Goal: Transaction & Acquisition: Purchase product/service

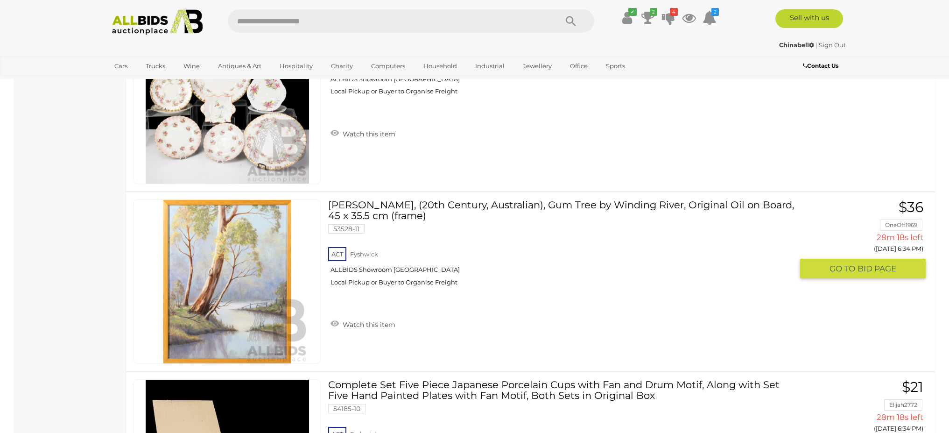
scroll to position [1340, 0]
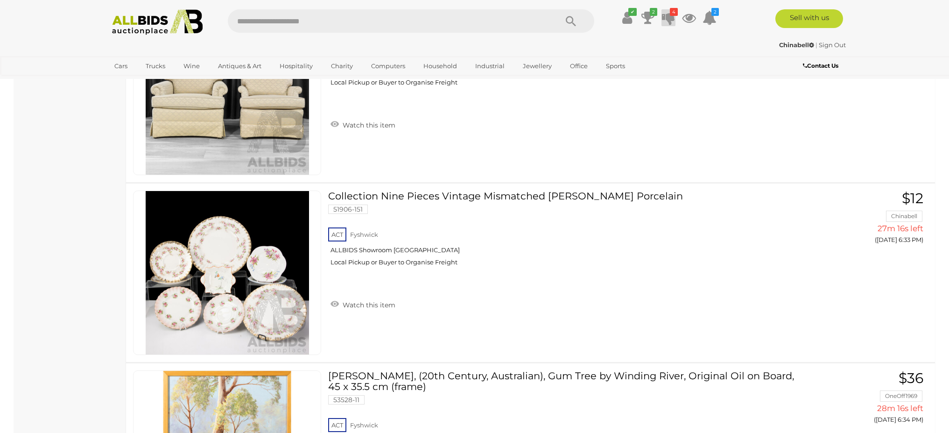
click at [669, 18] on icon at bounding box center [668, 17] width 13 height 17
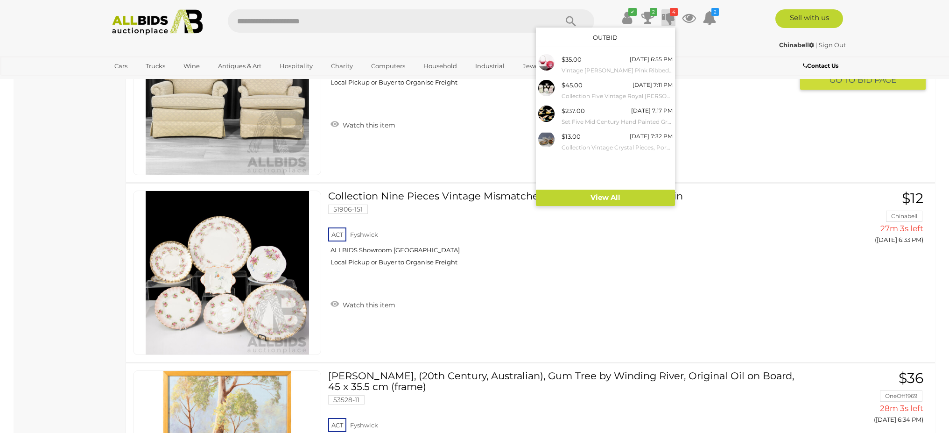
click at [724, 94] on div "ACT [GEOGRAPHIC_DATA] ALLBIDS Showroom [GEOGRAPHIC_DATA] Local Pickup or Buyer …" at bounding box center [560, 70] width 465 height 48
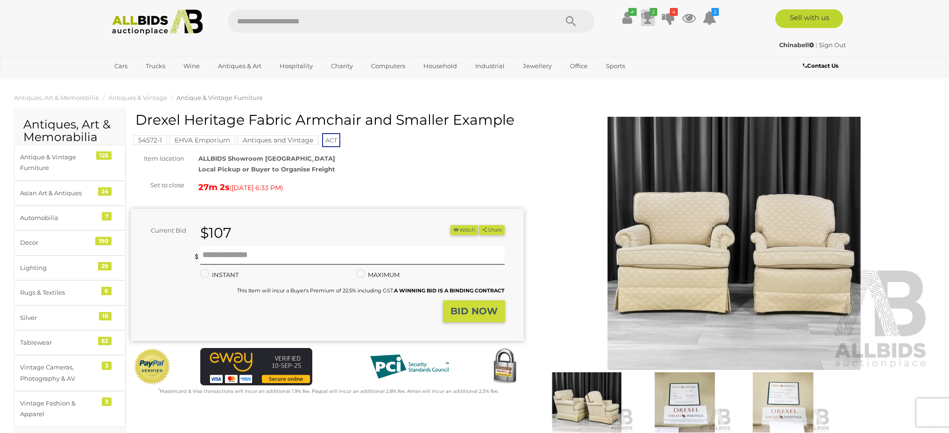
click at [645, 17] on icon at bounding box center [647, 17] width 13 height 17
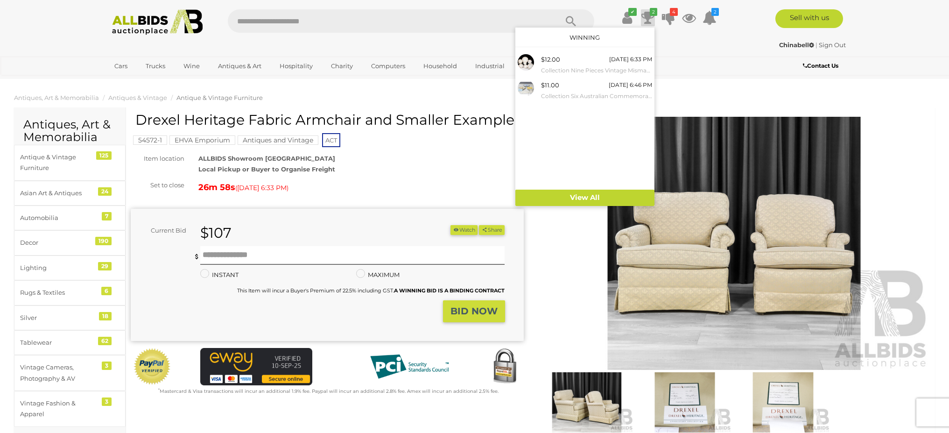
click at [434, 31] on input "text" at bounding box center [388, 20] width 320 height 23
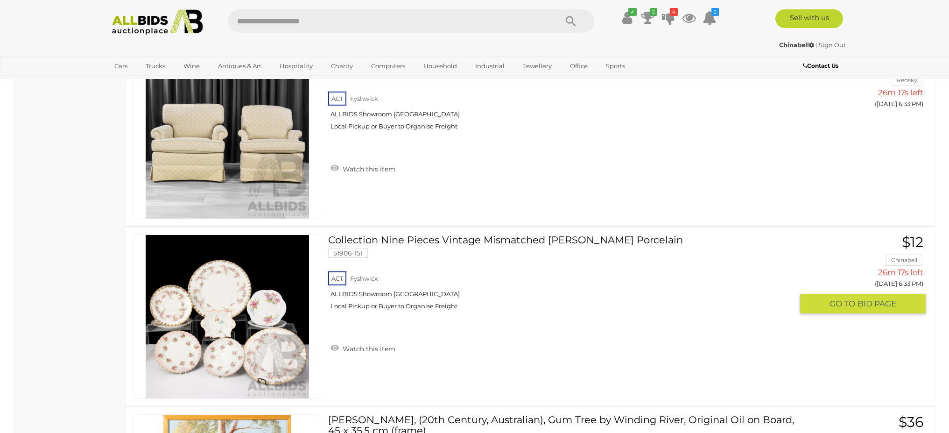
scroll to position [1375, 0]
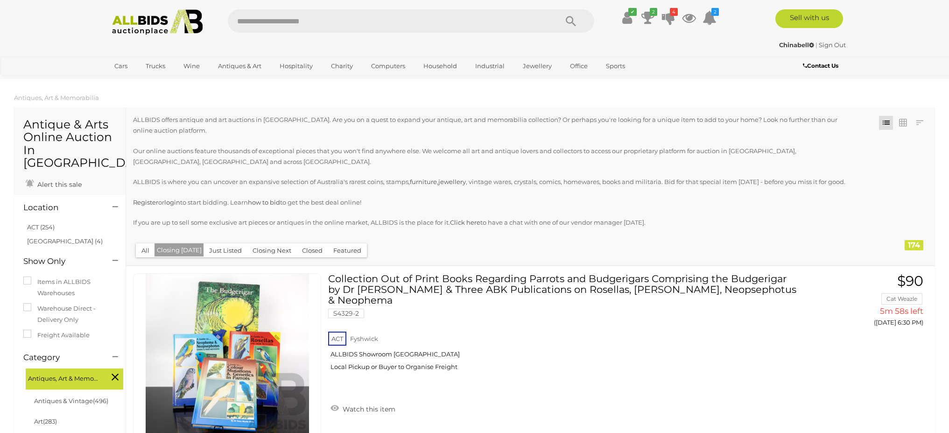
scroll to position [1375, 0]
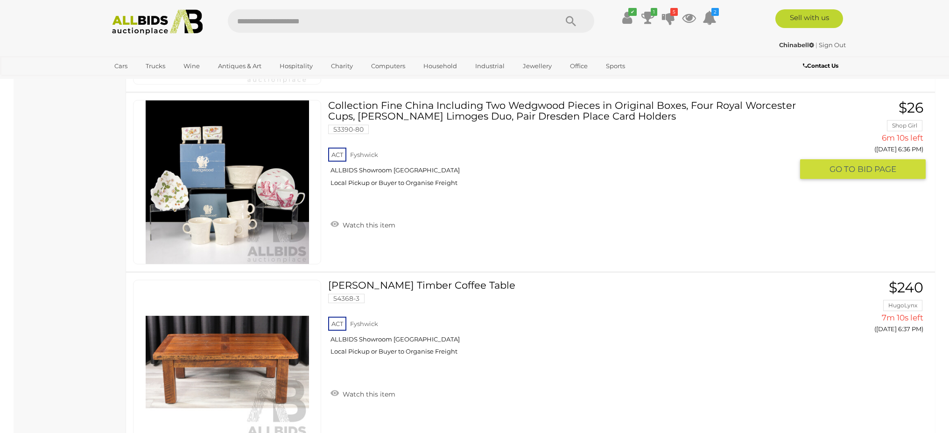
scroll to position [1970, 0]
click at [667, 18] on icon at bounding box center [668, 17] width 13 height 17
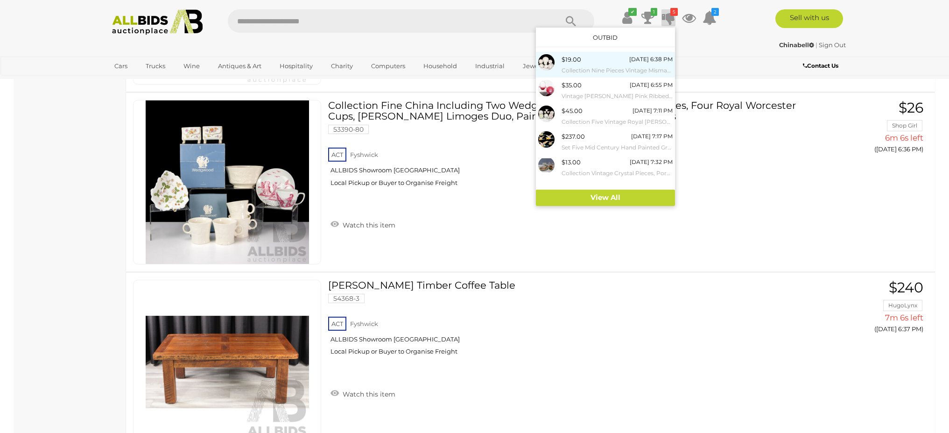
click at [561, 61] on div "$19.00" at bounding box center [571, 59] width 20 height 11
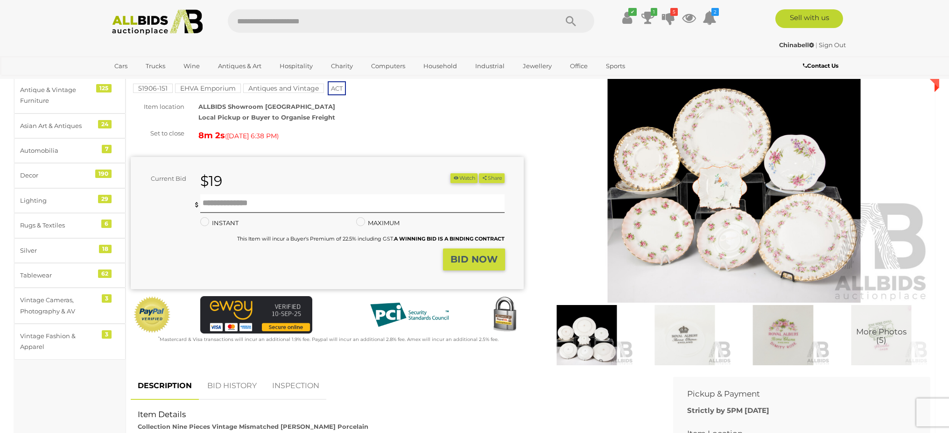
scroll to position [62, 0]
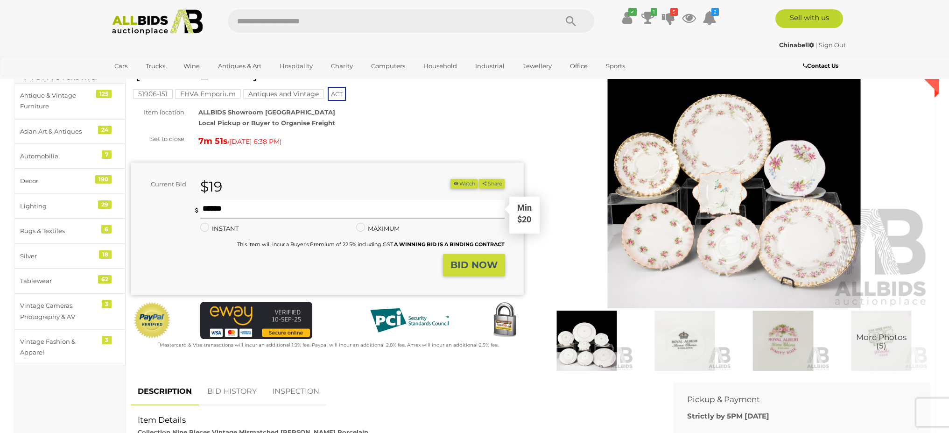
click at [227, 209] on input "text" at bounding box center [352, 209] width 305 height 19
type input "**"
click at [471, 263] on strong "BID NOW" at bounding box center [473, 264] width 47 height 11
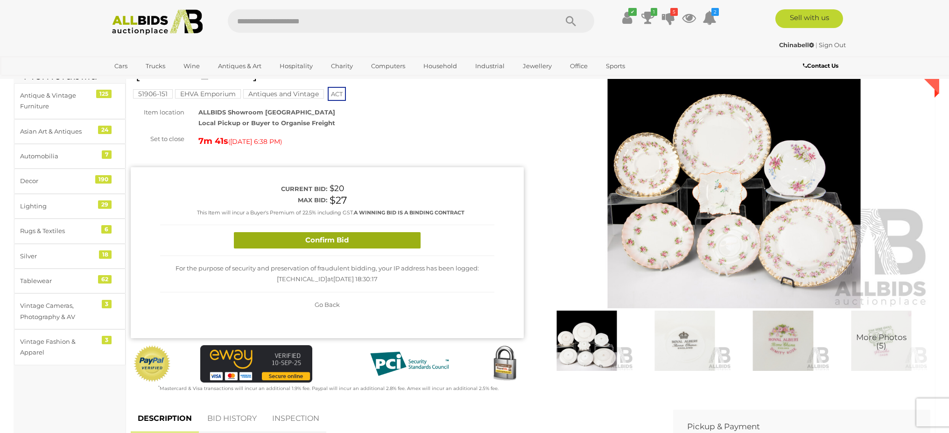
click at [354, 239] on button "Confirm Bid" at bounding box center [327, 240] width 187 height 16
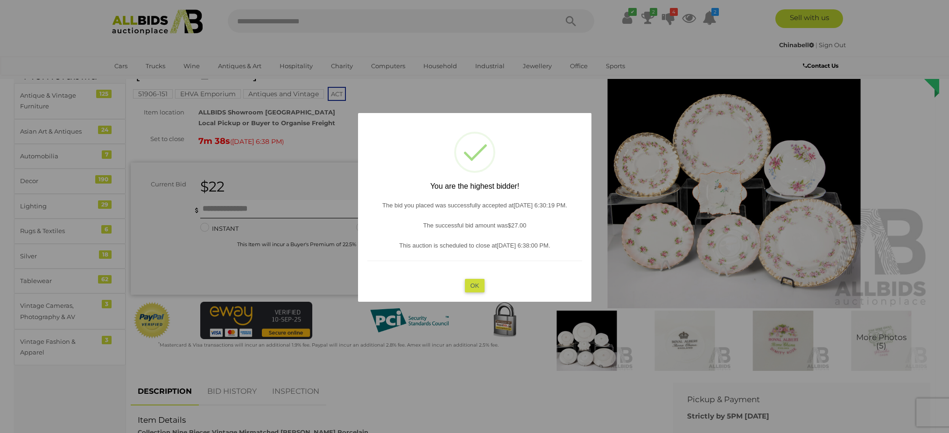
click at [476, 282] on button "OK" at bounding box center [474, 285] width 20 height 14
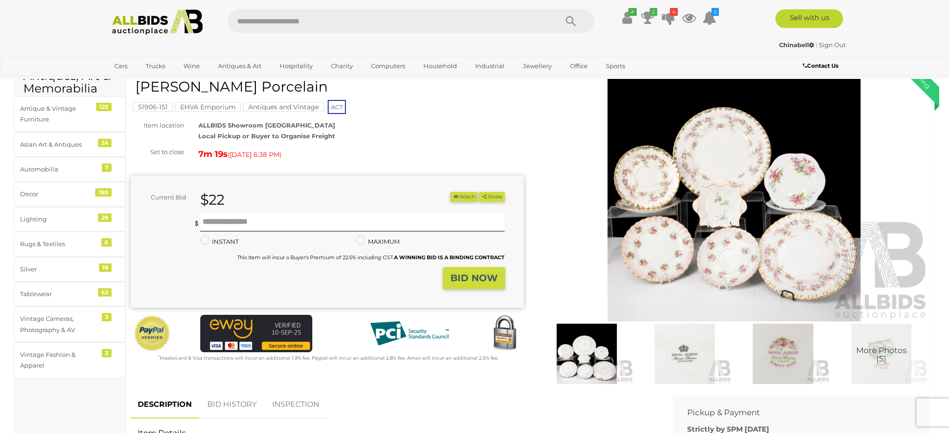
scroll to position [50, 0]
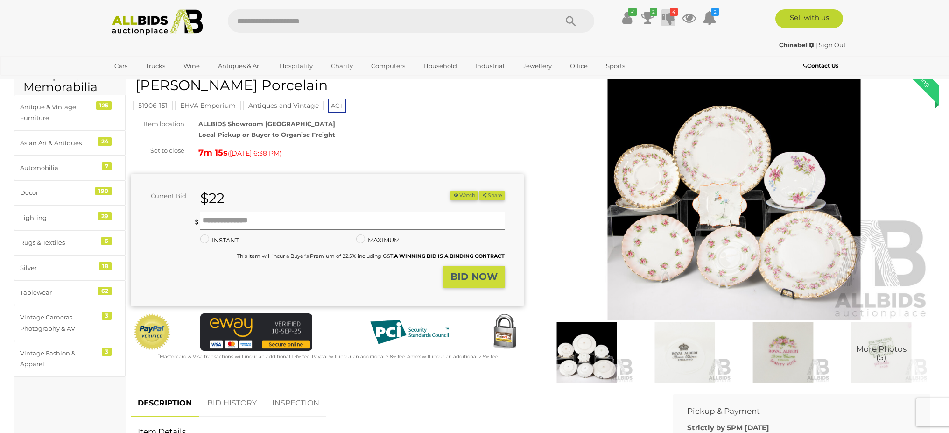
click at [668, 14] on icon at bounding box center [668, 17] width 13 height 17
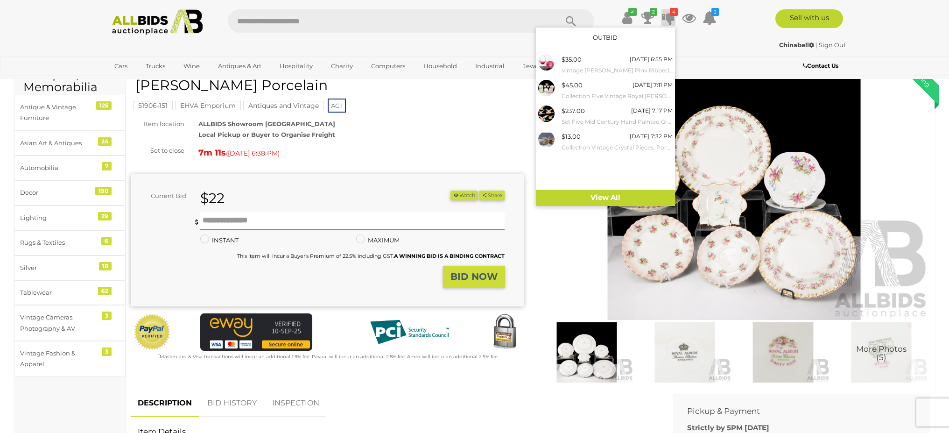
click at [734, 51] on div "Chinabell | Sign Out Chinabell | Sign Out" at bounding box center [474, 46] width 747 height 19
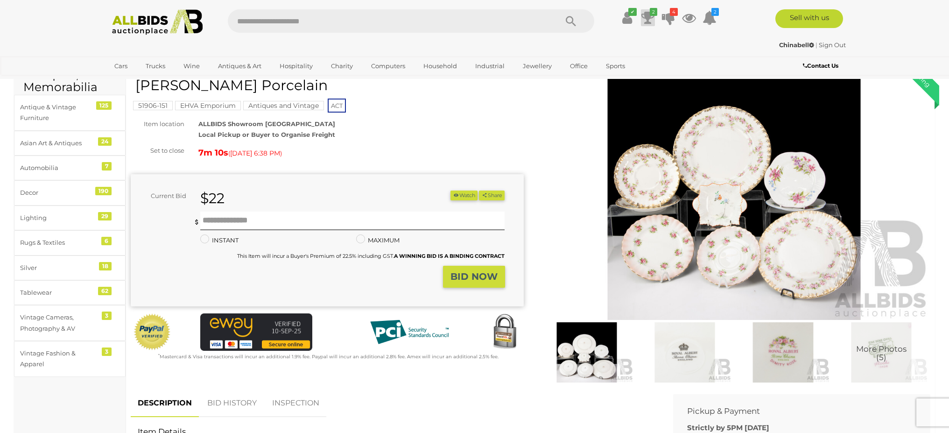
click at [646, 14] on icon at bounding box center [647, 17] width 13 height 17
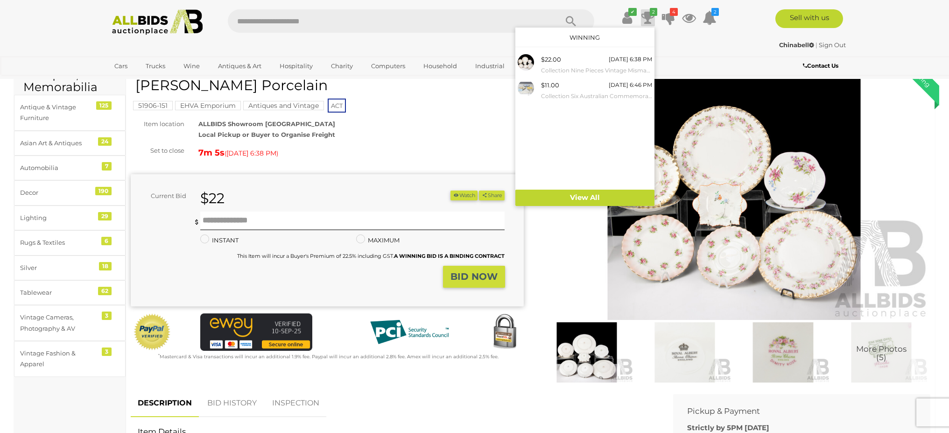
click at [722, 54] on div "Chinabell | Sign Out Chinabell | Sign Out" at bounding box center [474, 46] width 747 height 19
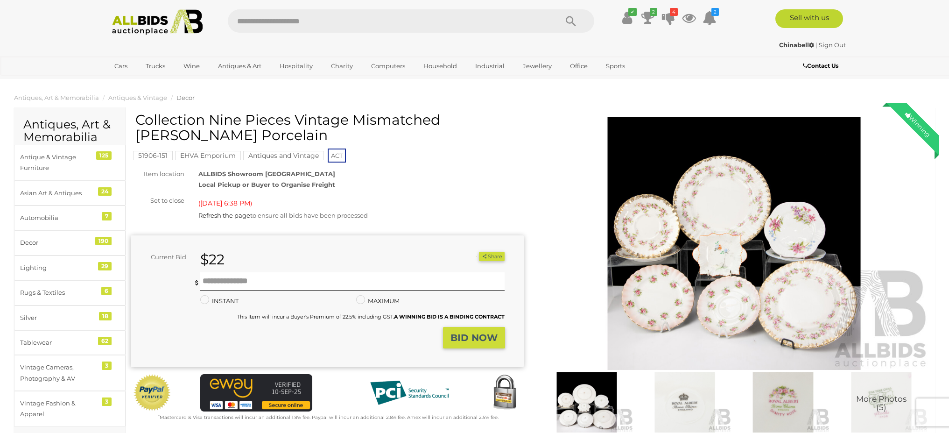
scroll to position [50, 0]
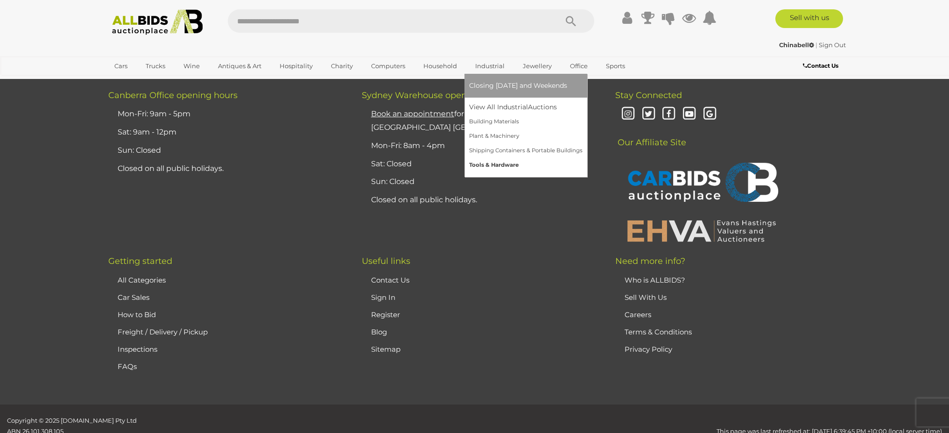
scroll to position [1085, 0]
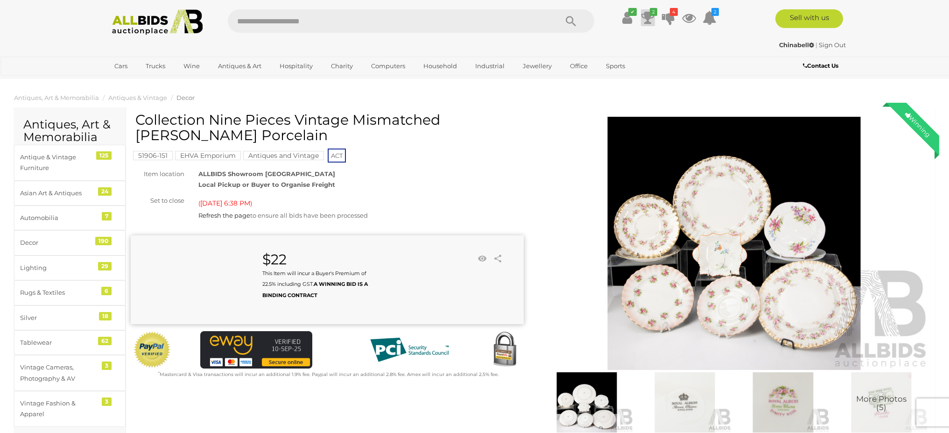
click at [648, 15] on icon at bounding box center [647, 17] width 13 height 17
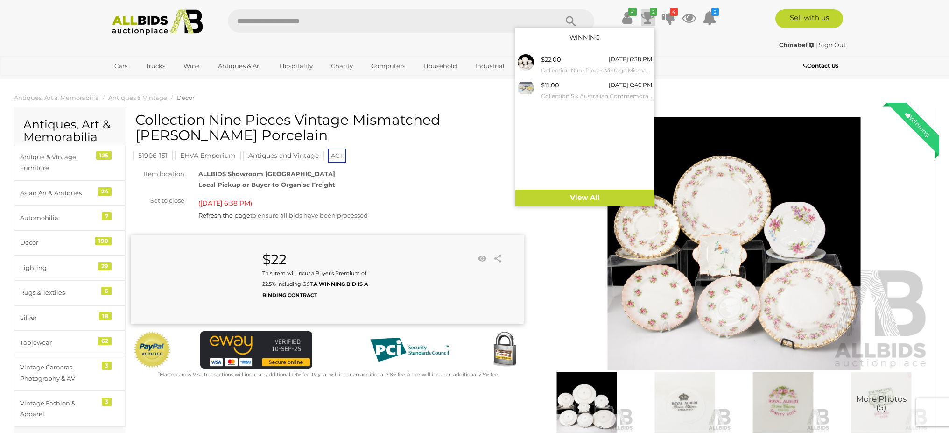
click at [714, 61] on ul "Cars Closing on Weekdays View All Cars Auctions" at bounding box center [412, 66] width 608 height 16
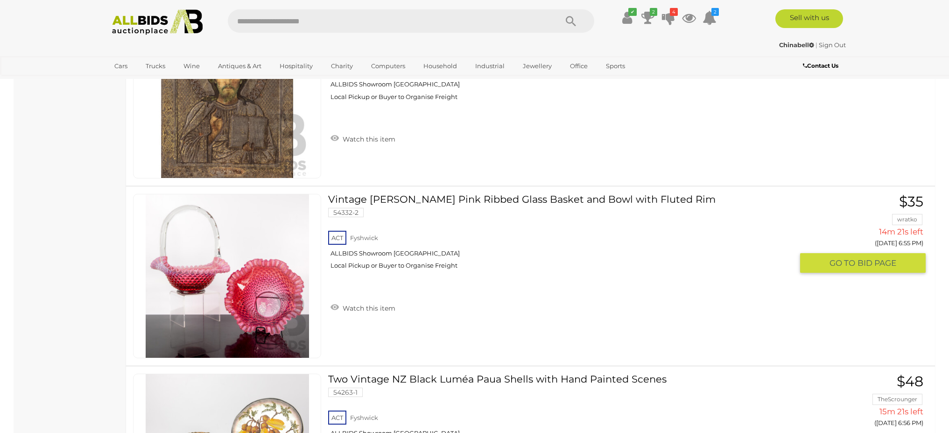
scroll to position [6196, 0]
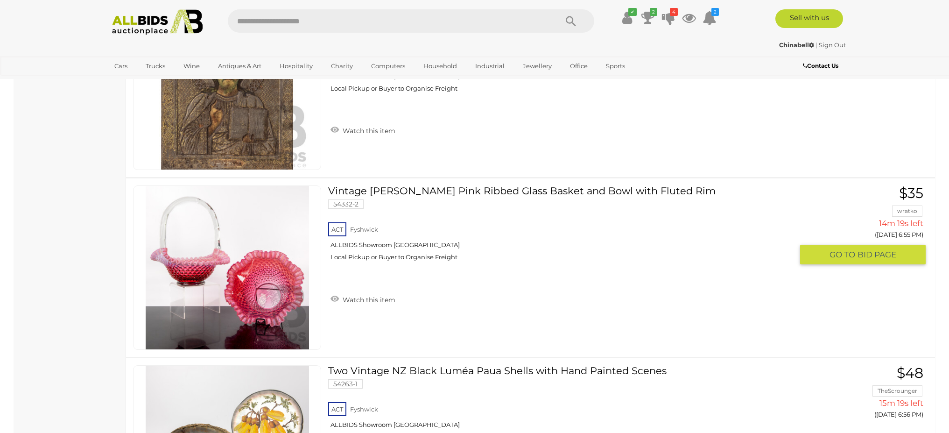
click at [827, 253] on button "GO TO BID PAGE" at bounding box center [863, 255] width 126 height 20
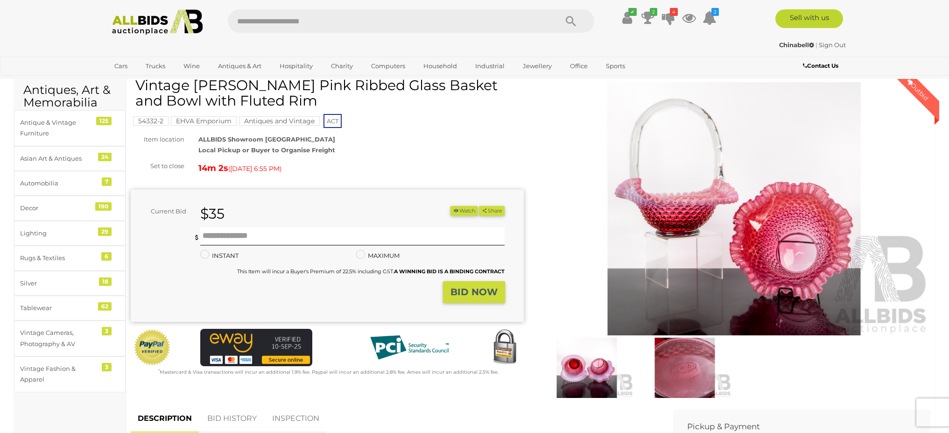
scroll to position [33, 0]
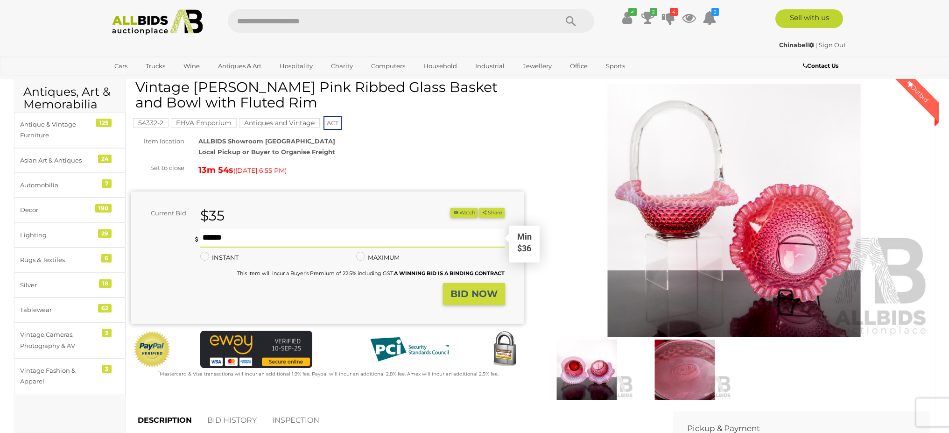
click at [224, 235] on input "text" at bounding box center [352, 238] width 305 height 19
type input "**"
click at [469, 293] on strong "BID NOW" at bounding box center [473, 293] width 47 height 11
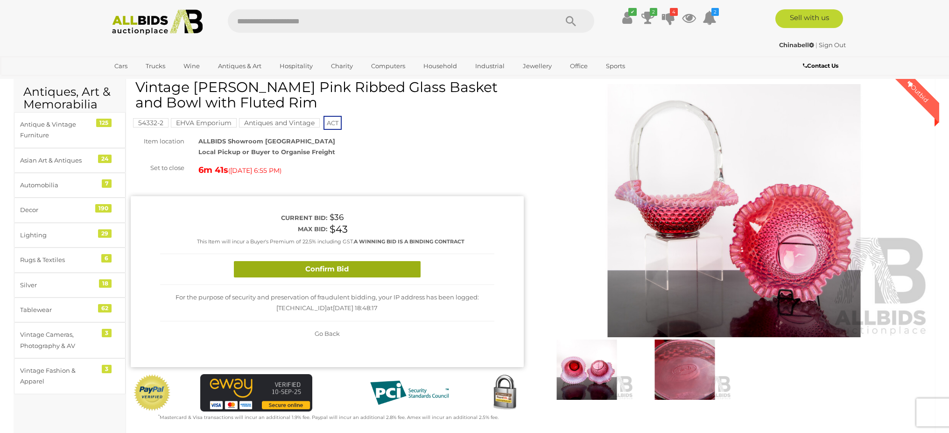
click at [373, 268] on button "Confirm Bid" at bounding box center [327, 269] width 187 height 16
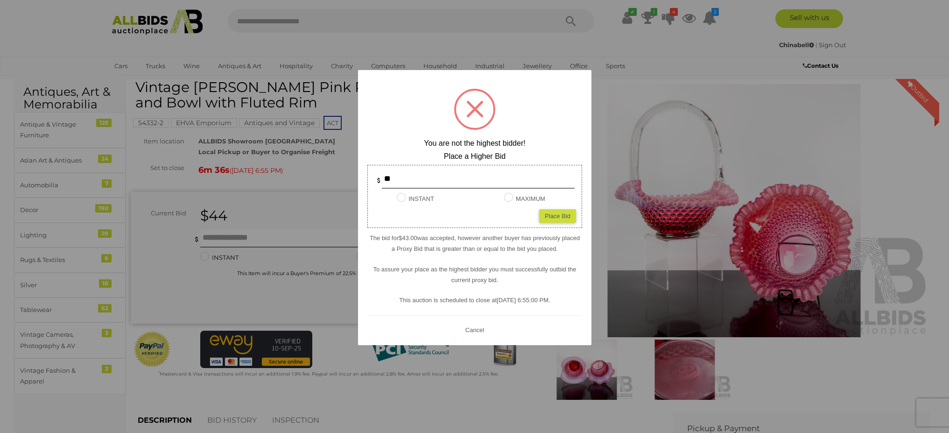
click at [340, 205] on div at bounding box center [474, 216] width 949 height 433
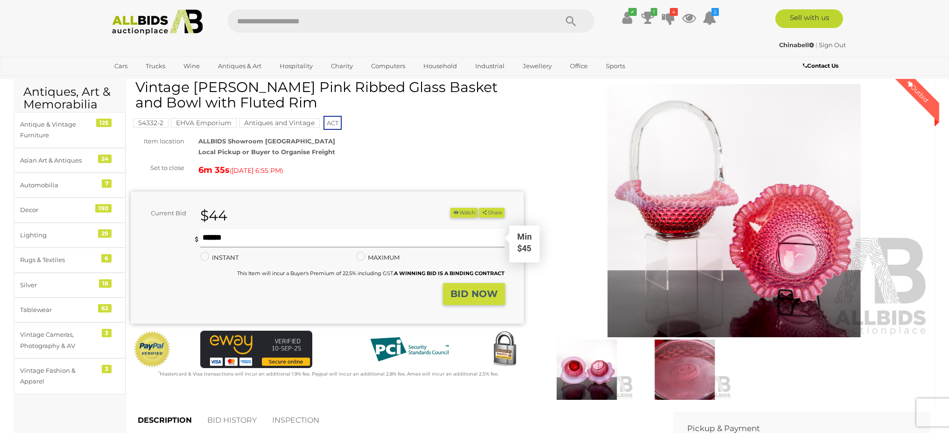
click at [254, 237] on input "text" at bounding box center [352, 238] width 305 height 19
type input "**"
click at [469, 293] on strong "BID NOW" at bounding box center [473, 293] width 47 height 11
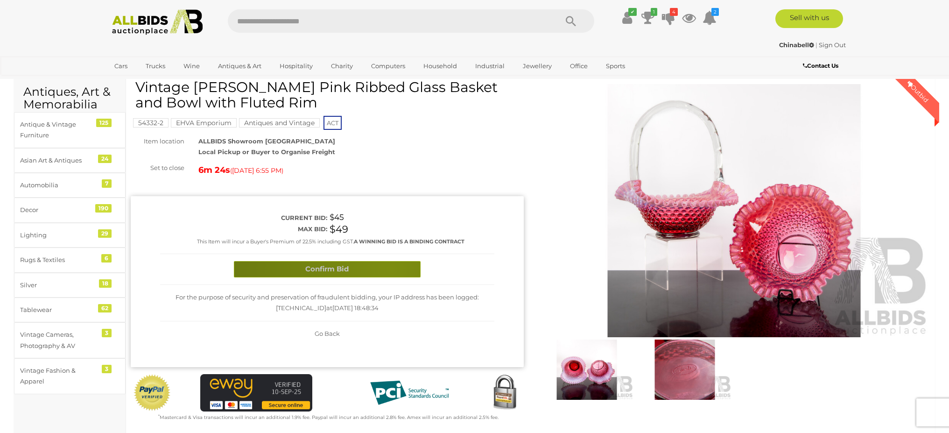
click at [392, 269] on button "Confirm Bid" at bounding box center [327, 269] width 187 height 16
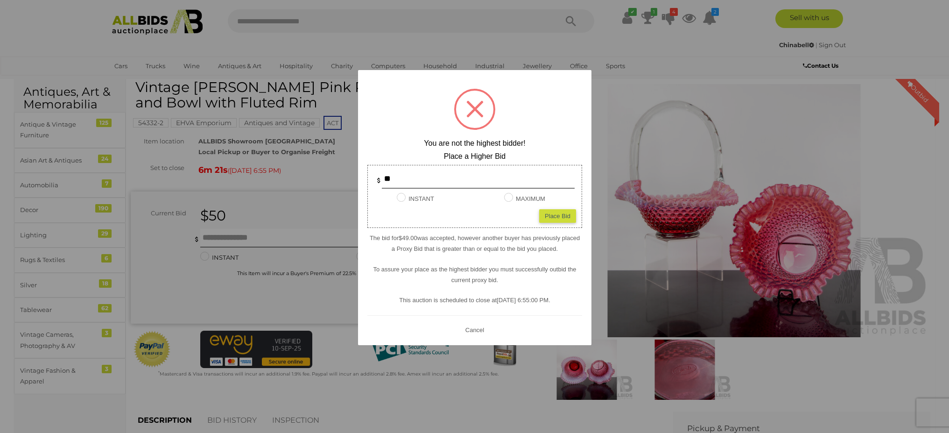
click at [473, 329] on button "Cancel" at bounding box center [474, 329] width 24 height 12
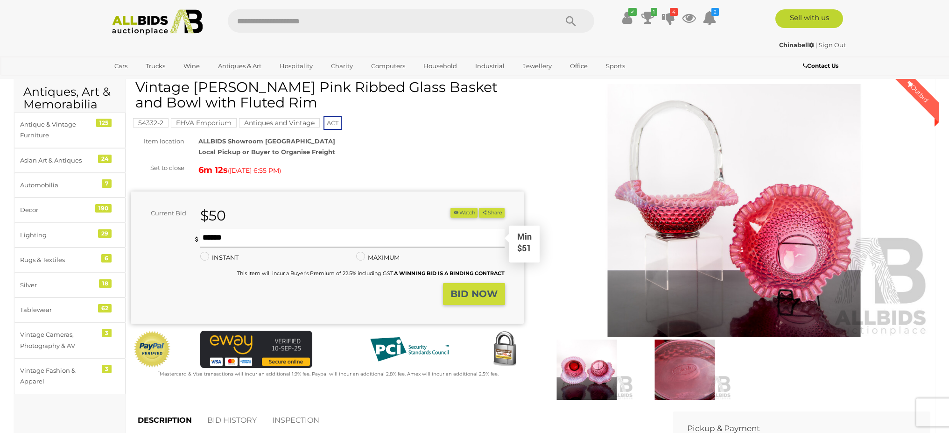
click at [244, 238] on input "text" at bounding box center [352, 238] width 305 height 19
type input "**"
click at [475, 293] on strong "BID NOW" at bounding box center [473, 293] width 47 height 11
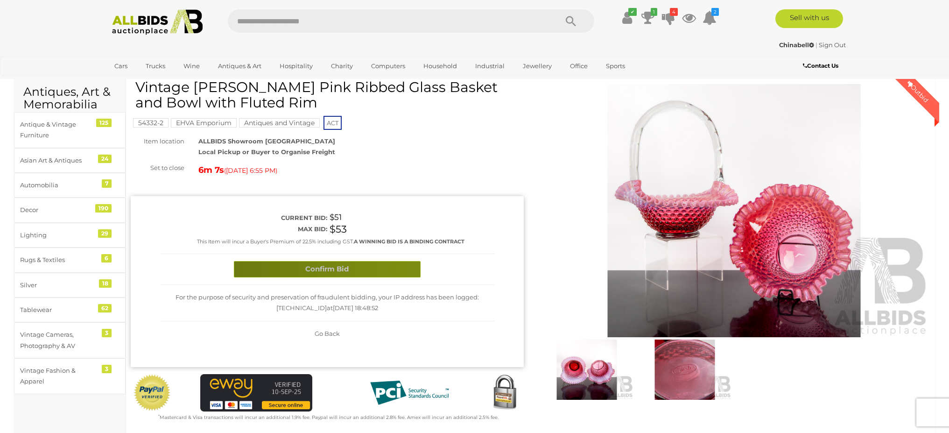
click at [398, 268] on button "Confirm Bid" at bounding box center [327, 269] width 187 height 16
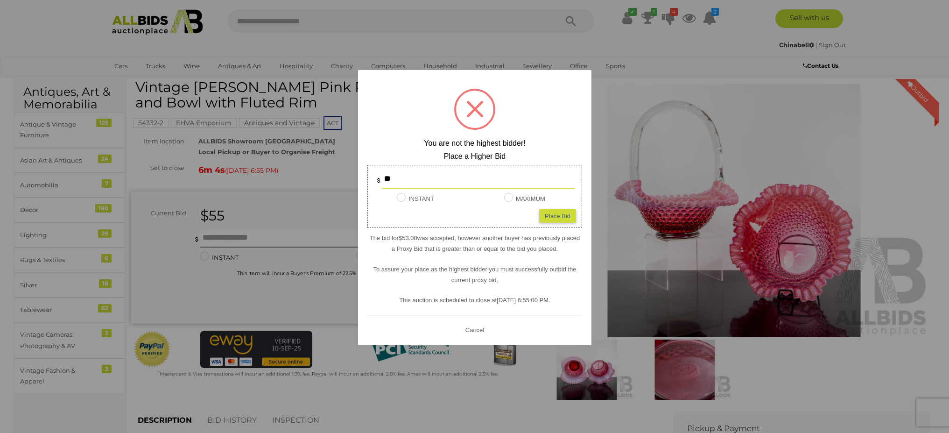
click at [473, 52] on div at bounding box center [474, 216] width 949 height 433
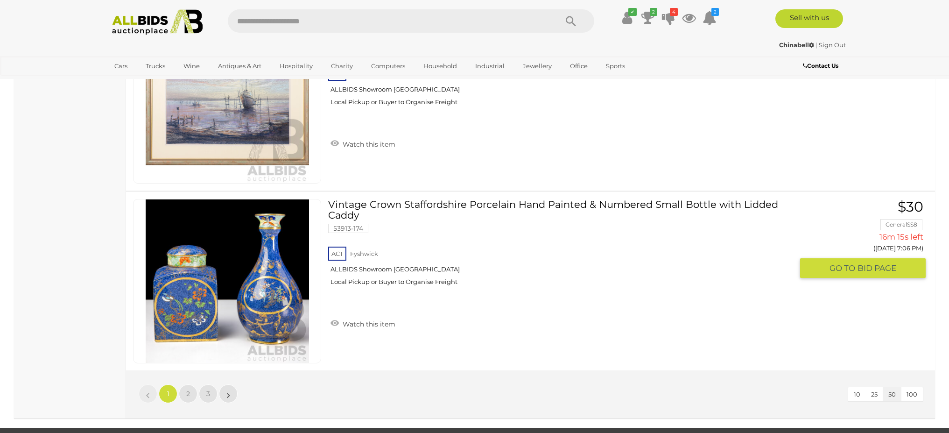
scroll to position [8890, 0]
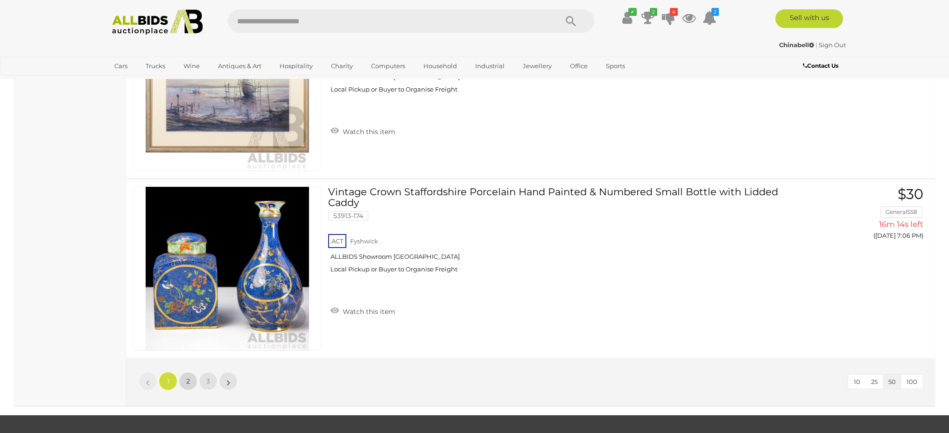
click at [189, 380] on span "2" at bounding box center [188, 381] width 4 height 8
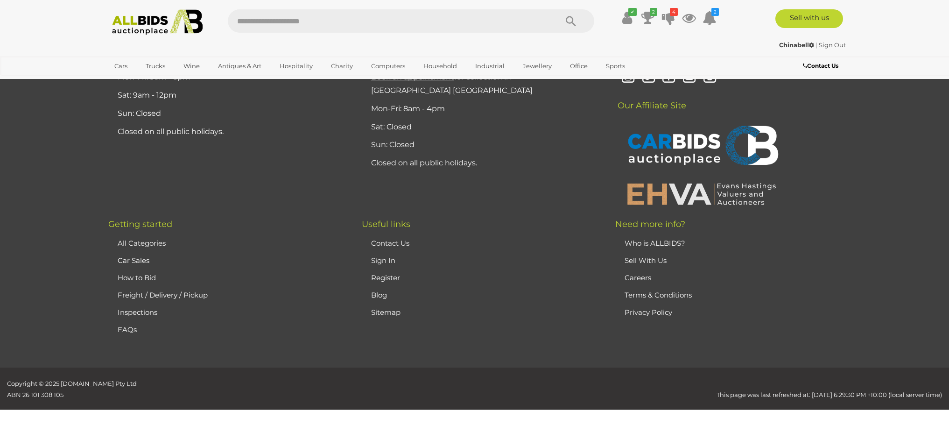
scroll to position [171, 0]
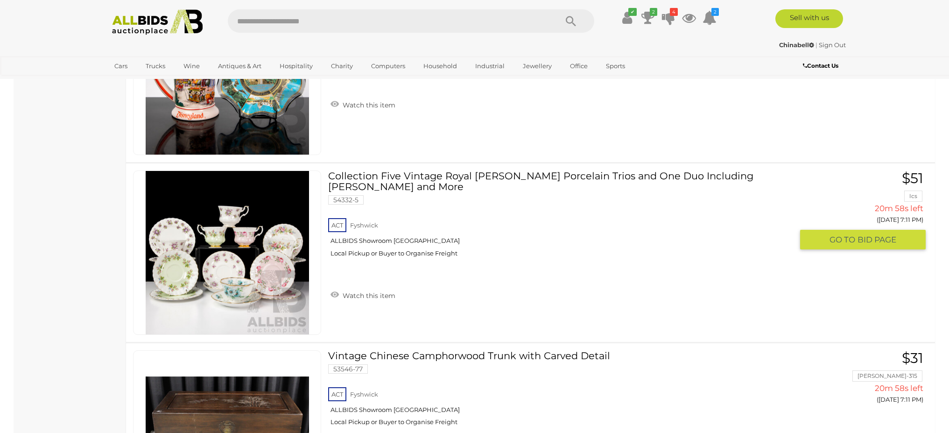
scroll to position [1915, 0]
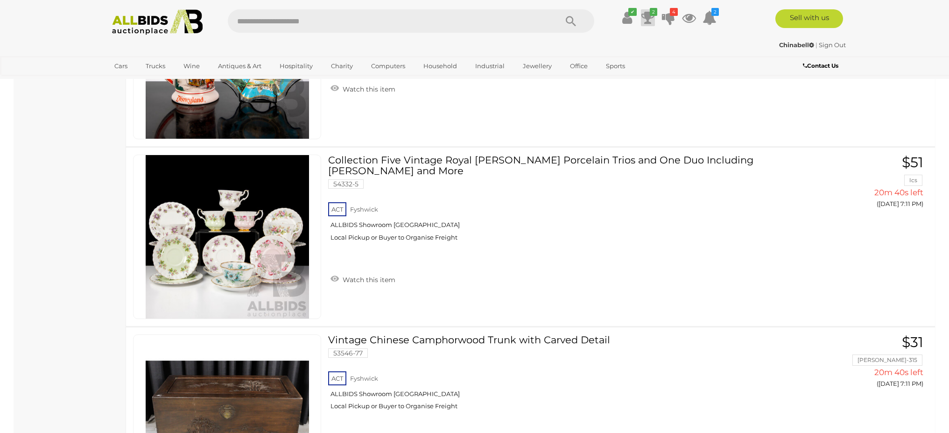
click at [644, 15] on icon at bounding box center [647, 17] width 13 height 17
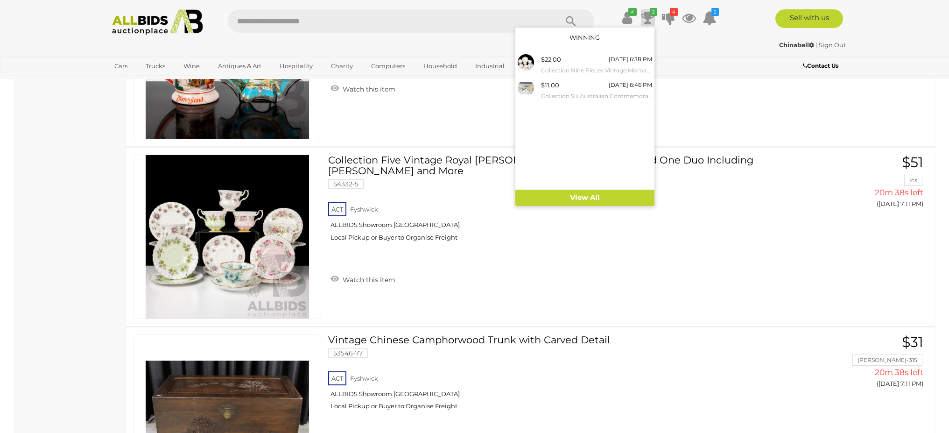
click at [734, 107] on div "Vintage Disneyland Ceramic Tankard Along with Disneyland Glass Plate 52866-87 A…" at bounding box center [530, 57] width 823 height 178
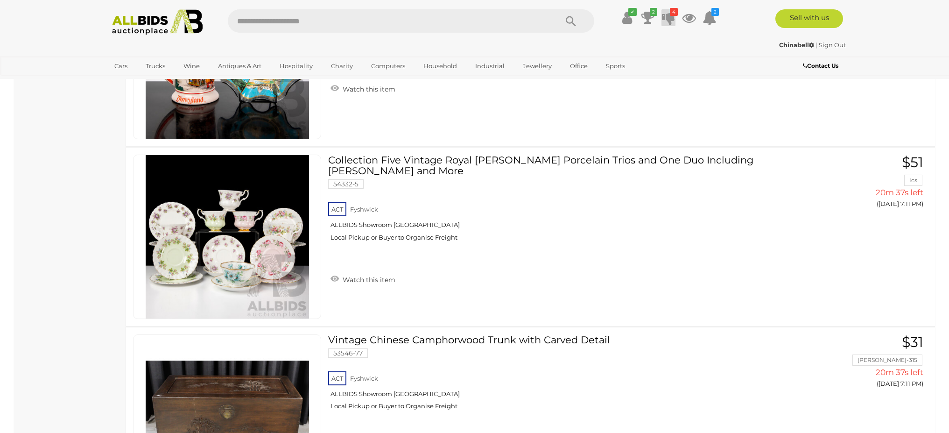
click at [669, 16] on icon at bounding box center [668, 17] width 13 height 17
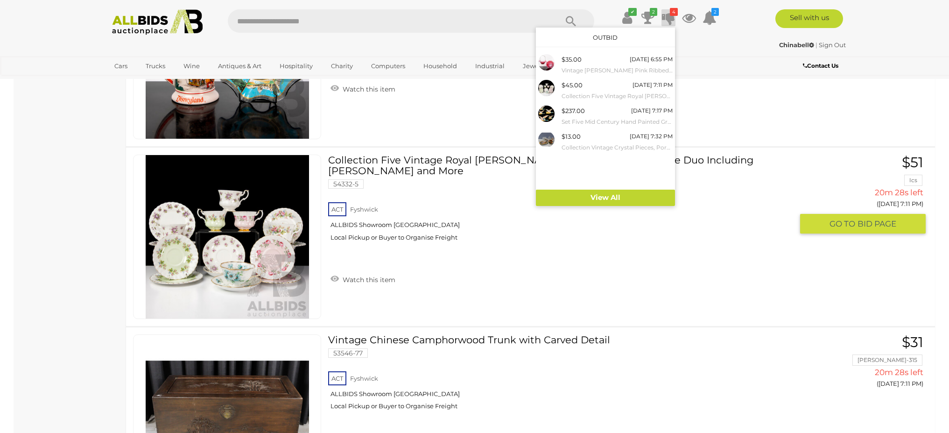
click at [628, 241] on div "ACT Fyshwick ALLBIDS Showroom Fyshwick Local Pickup or Buyer to Organise Freight" at bounding box center [560, 224] width 465 height 48
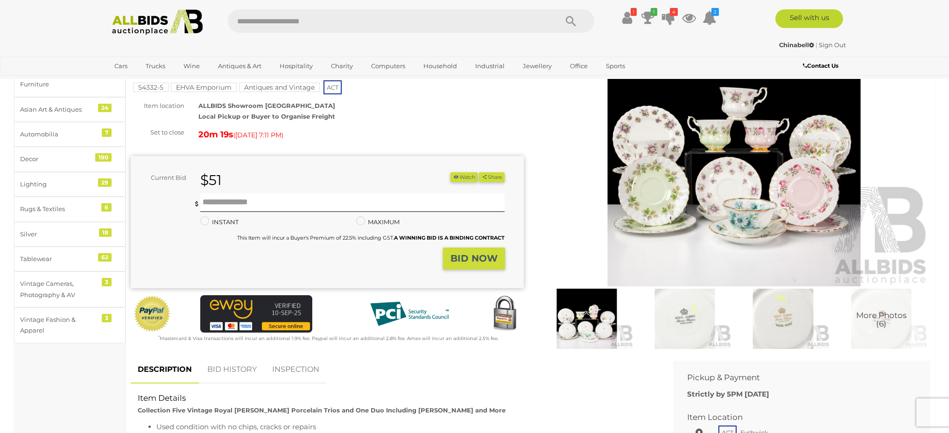
scroll to position [71, 0]
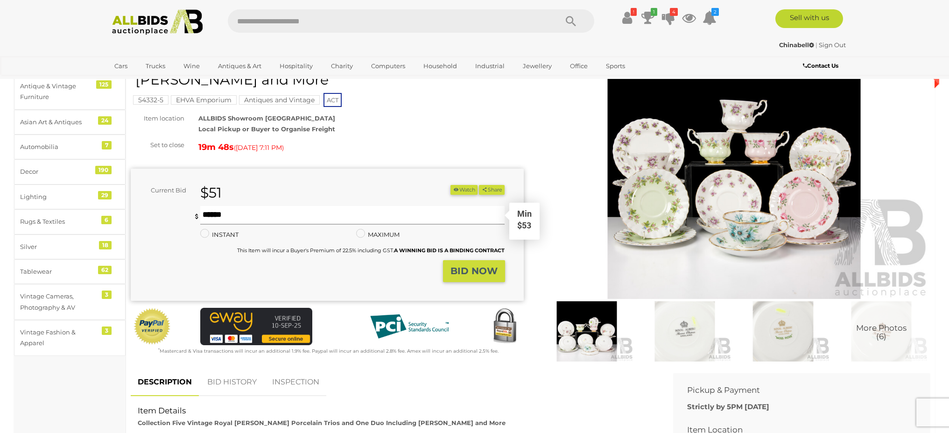
click at [234, 206] on input "text" at bounding box center [352, 215] width 305 height 19
type input "**"
click at [487, 265] on strong "BID NOW" at bounding box center [473, 270] width 47 height 11
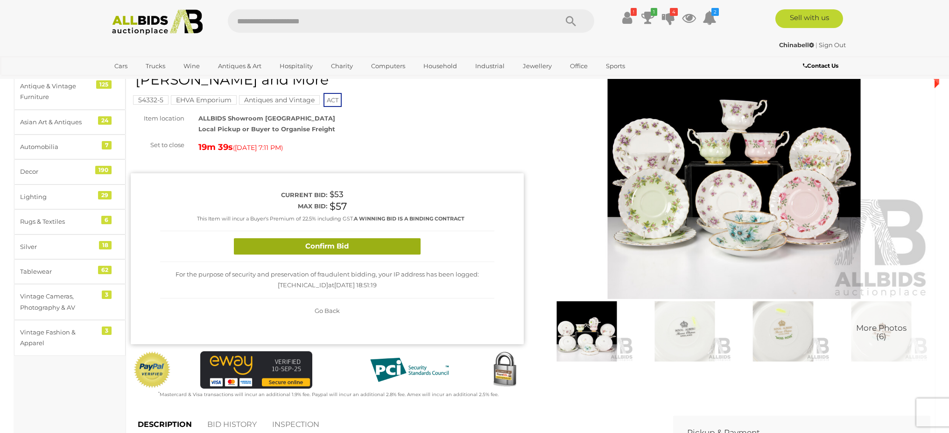
click at [397, 238] on button "Confirm Bid" at bounding box center [327, 246] width 187 height 16
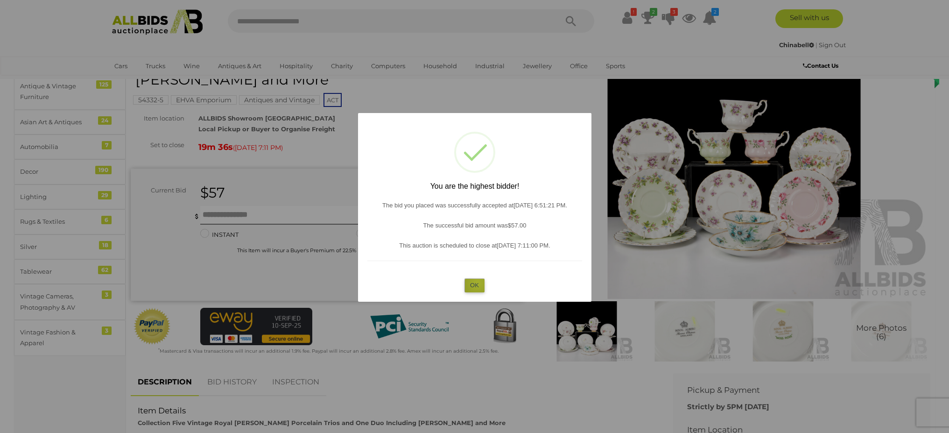
click at [477, 283] on button "OK" at bounding box center [474, 285] width 20 height 14
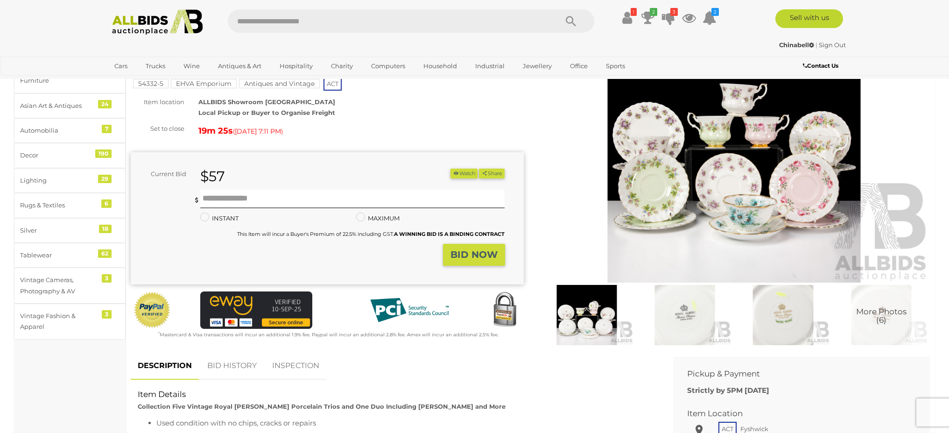
scroll to position [87, 0]
click at [668, 17] on icon at bounding box center [668, 17] width 13 height 17
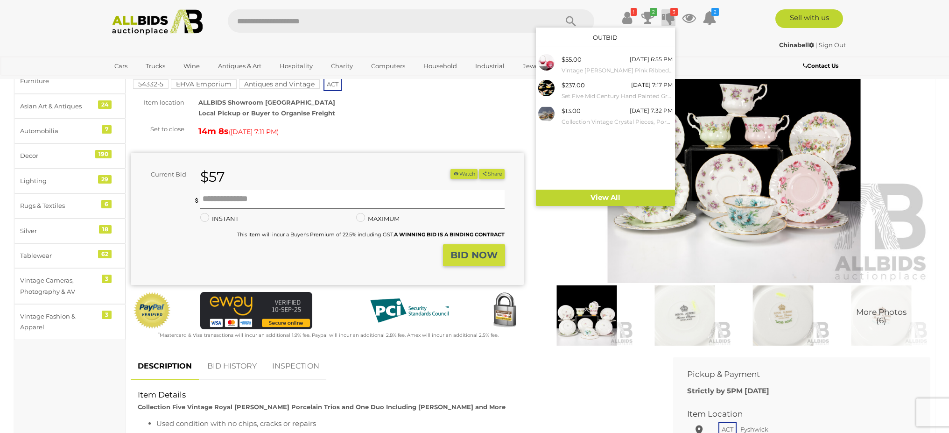
click at [441, 34] on div "! 2 3 2 M" at bounding box center [474, 22] width 761 height 26
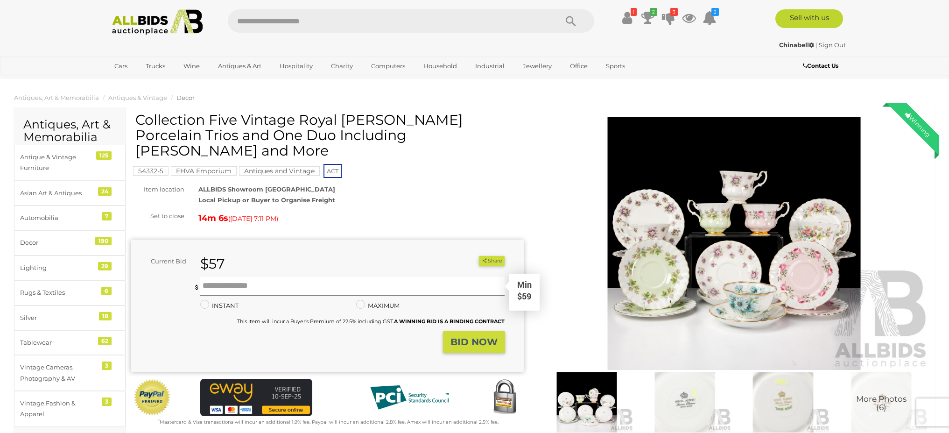
scroll to position [87, 0]
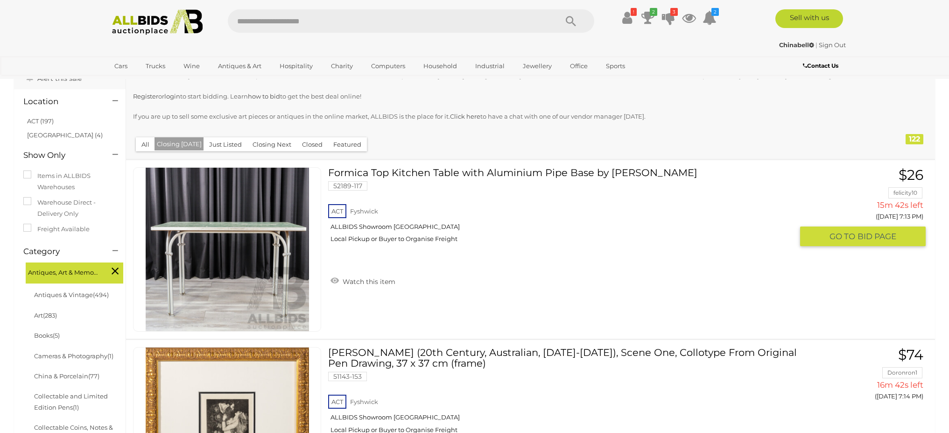
scroll to position [201, 0]
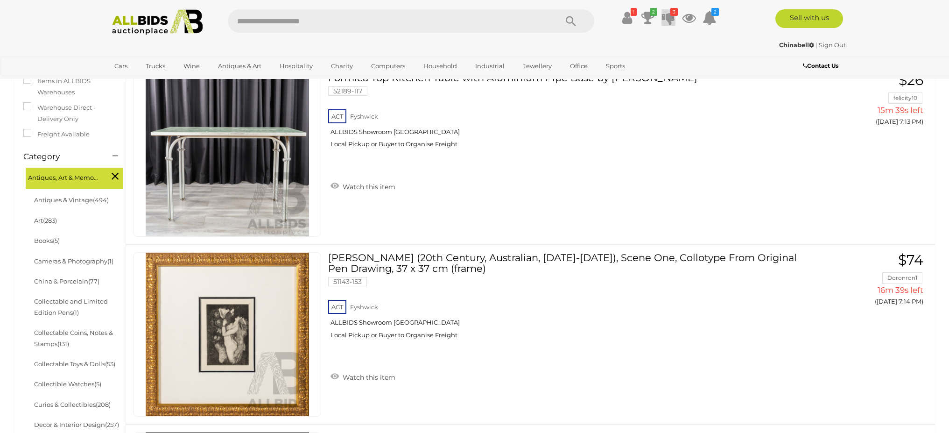
click at [667, 18] on icon at bounding box center [668, 17] width 13 height 17
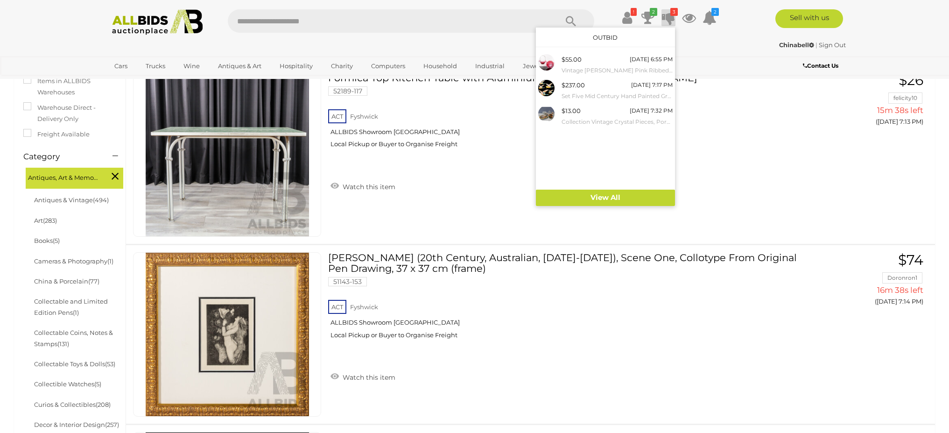
click at [699, 54] on div "Chinabell | Sign Out [GEOGRAPHIC_DATA] | Sign Out" at bounding box center [474, 46] width 747 height 19
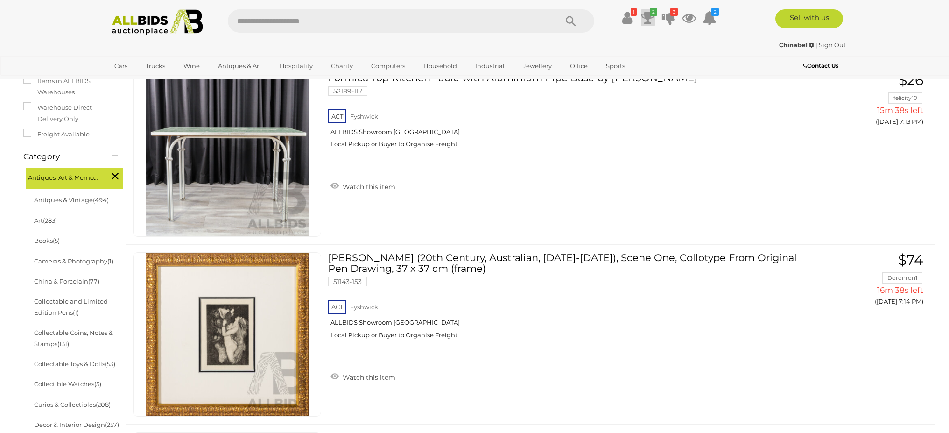
click at [647, 14] on icon at bounding box center [647, 17] width 13 height 17
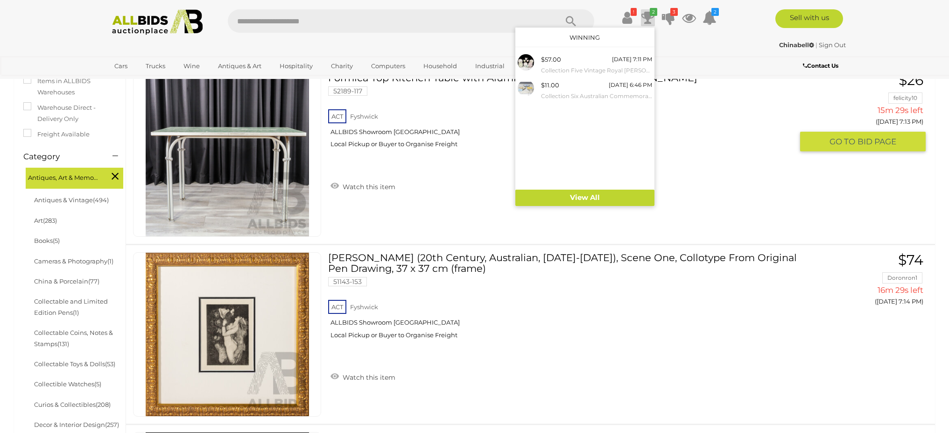
click at [774, 147] on div "ACT [GEOGRAPHIC_DATA] ALLBIDS Showroom [GEOGRAPHIC_DATA] Local Pickup or Buyer …" at bounding box center [560, 131] width 465 height 48
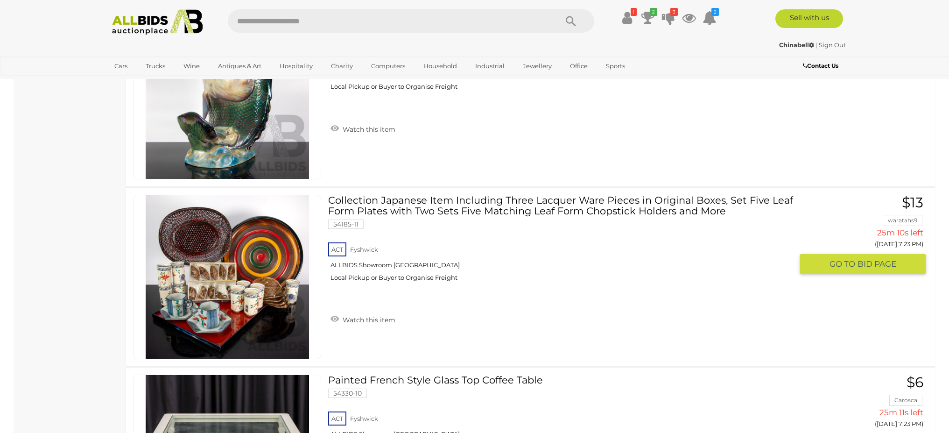
scroll to position [4447, 0]
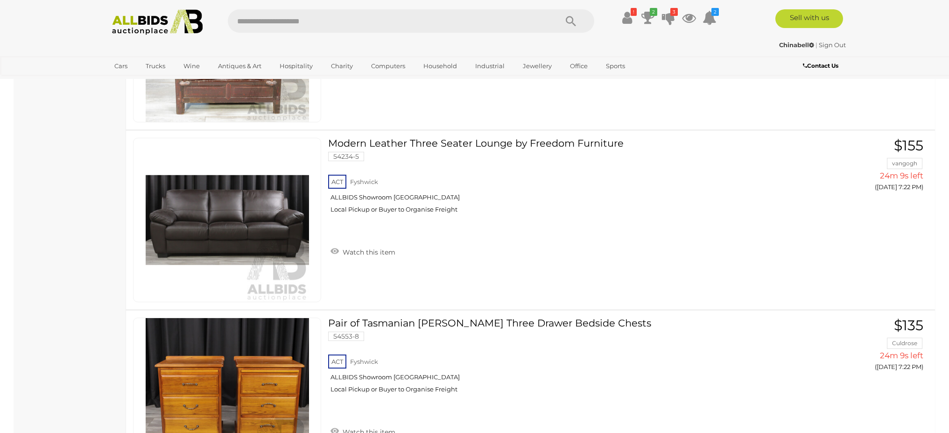
scroll to position [171, 0]
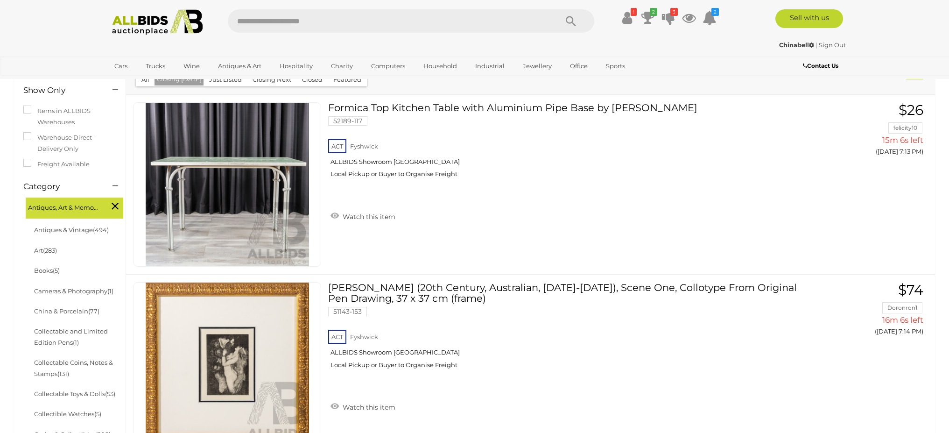
scroll to position [927, 0]
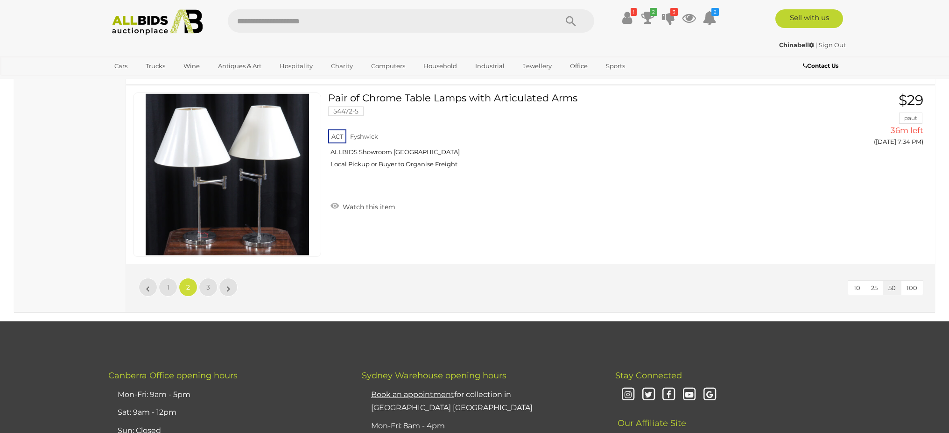
scroll to position [8942, 0]
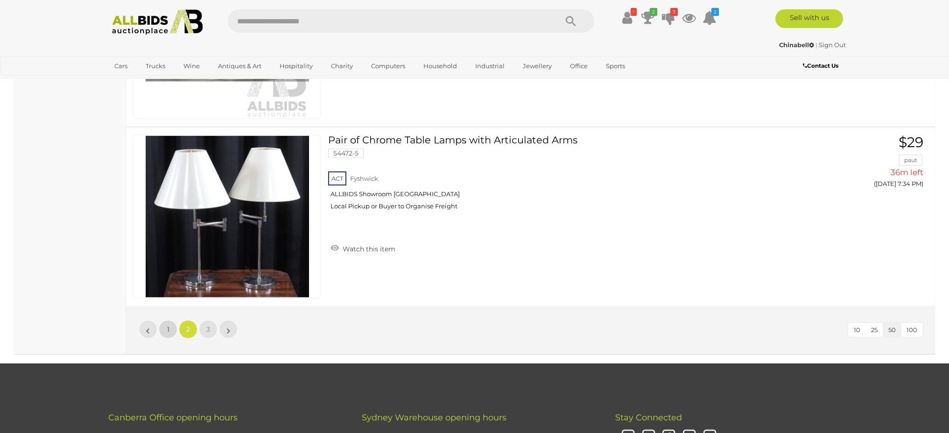
click at [166, 328] on link "1" at bounding box center [168, 329] width 19 height 19
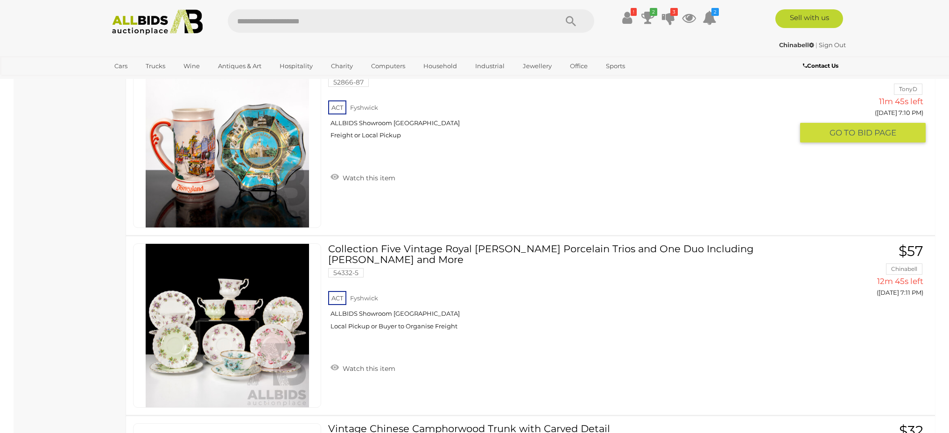
scroll to position [6808, 0]
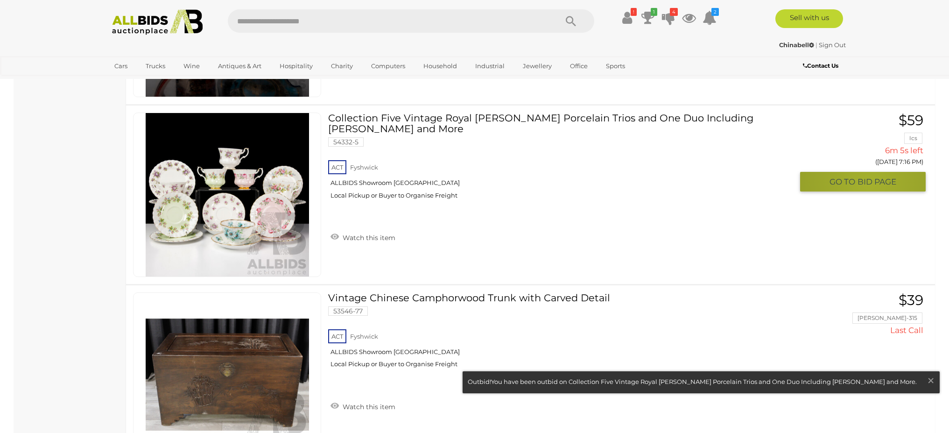
click at [869, 182] on span "BID PAGE" at bounding box center [876, 181] width 39 height 11
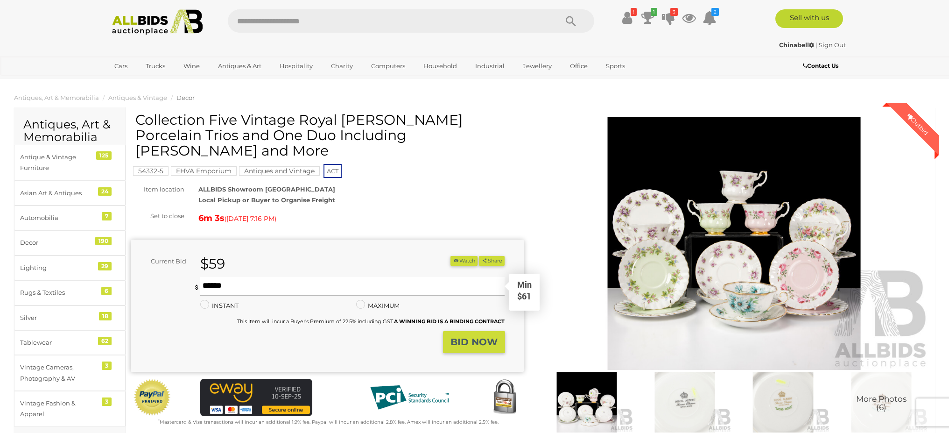
click at [238, 277] on input "text" at bounding box center [352, 286] width 305 height 19
type input "**"
click at [485, 336] on strong "BID NOW" at bounding box center [473, 341] width 47 height 11
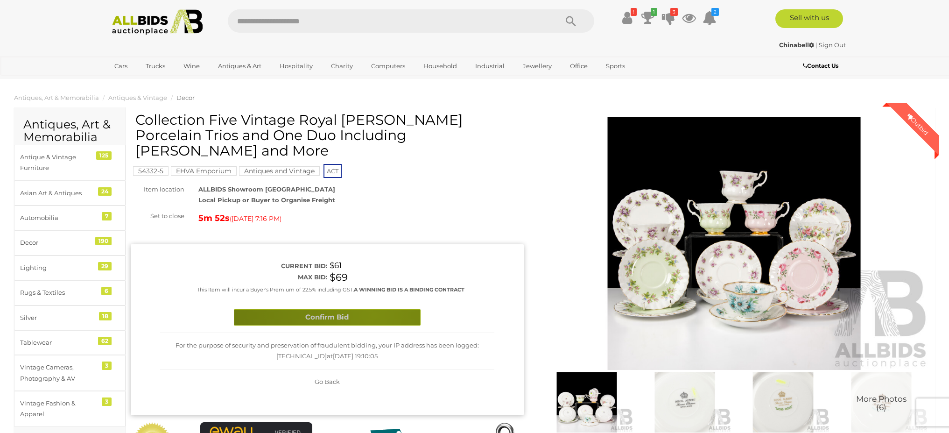
click at [373, 309] on button "Confirm Bid" at bounding box center [327, 317] width 187 height 16
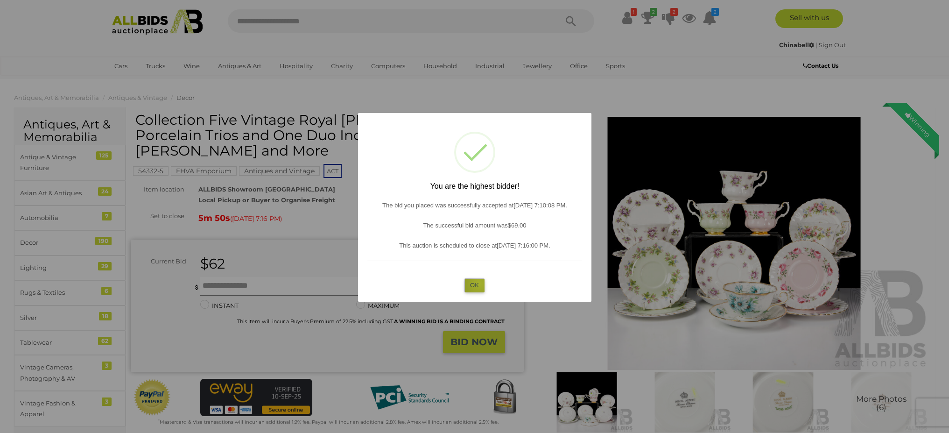
click at [479, 283] on button "OK" at bounding box center [474, 285] width 20 height 14
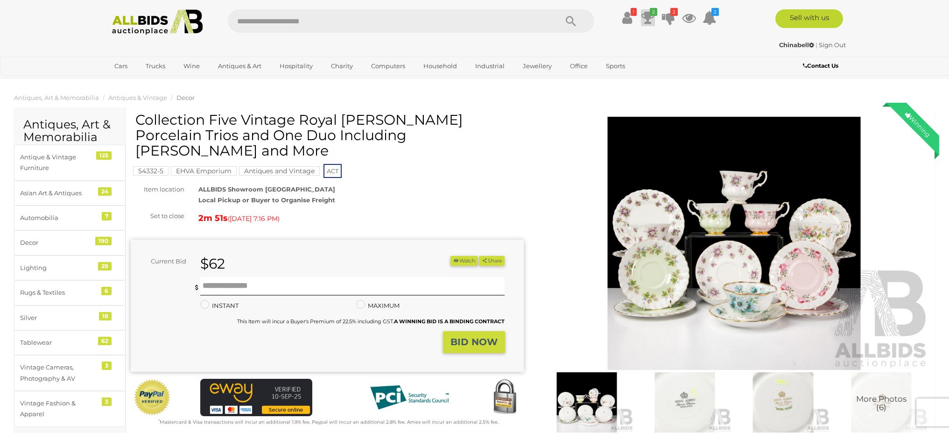
click at [647, 18] on icon at bounding box center [647, 17] width 13 height 17
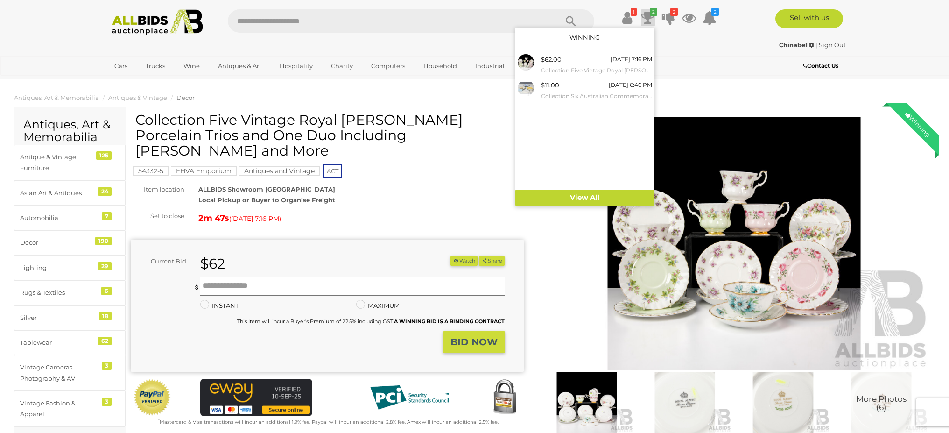
click at [721, 67] on div "Cars Closing on Weekdays View All Cars Auctions Trucks" at bounding box center [412, 67] width 622 height 23
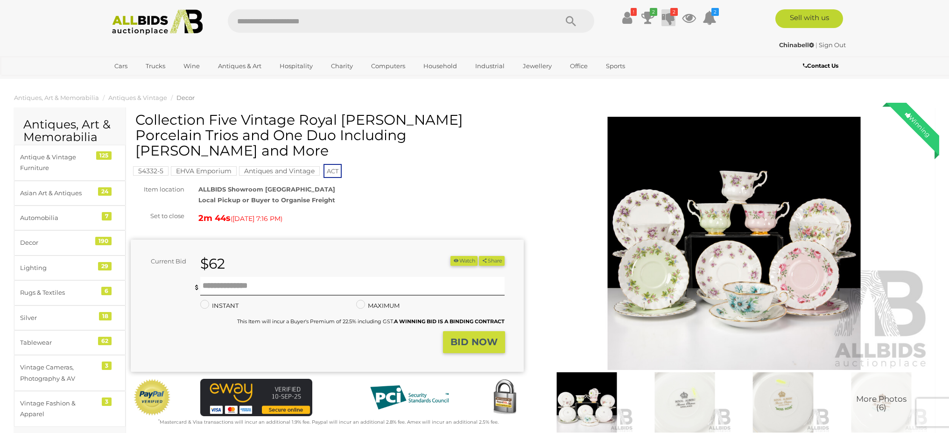
click at [672, 15] on icon "2" at bounding box center [673, 12] width 7 height 8
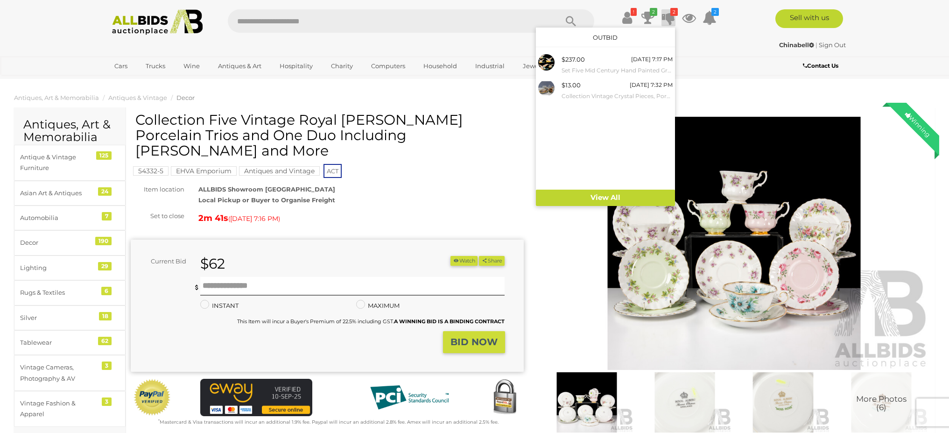
click at [700, 69] on ul "Cars Closing on Weekdays View All Cars Auctions" at bounding box center [412, 66] width 608 height 16
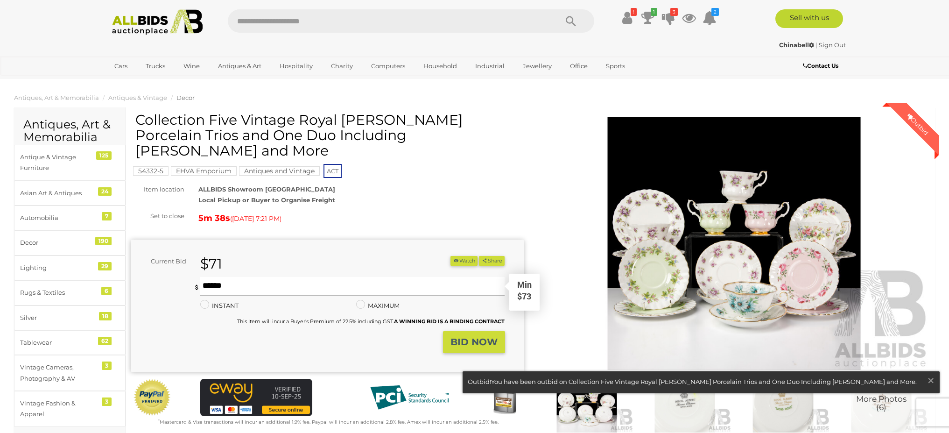
click at [227, 277] on input "text" at bounding box center [352, 286] width 305 height 19
click at [475, 336] on strong "BID NOW" at bounding box center [473, 341] width 47 height 11
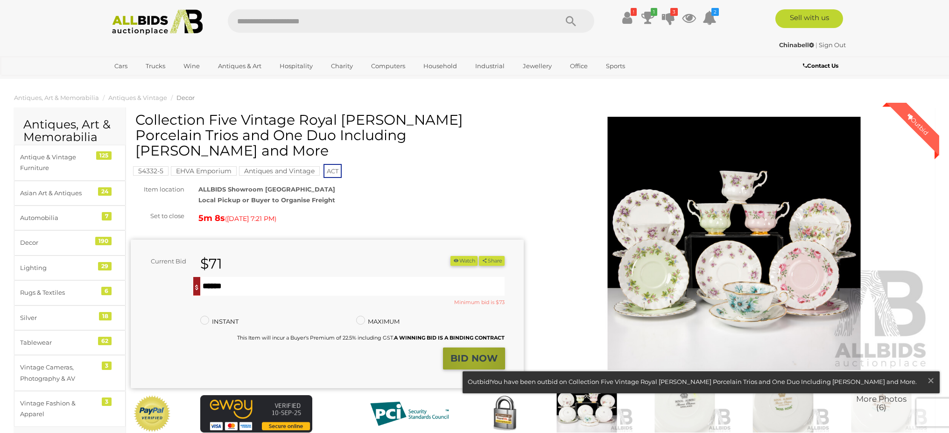
click at [473, 352] on strong "BID NOW" at bounding box center [473, 357] width 47 height 11
click at [224, 277] on input "**" at bounding box center [352, 286] width 305 height 19
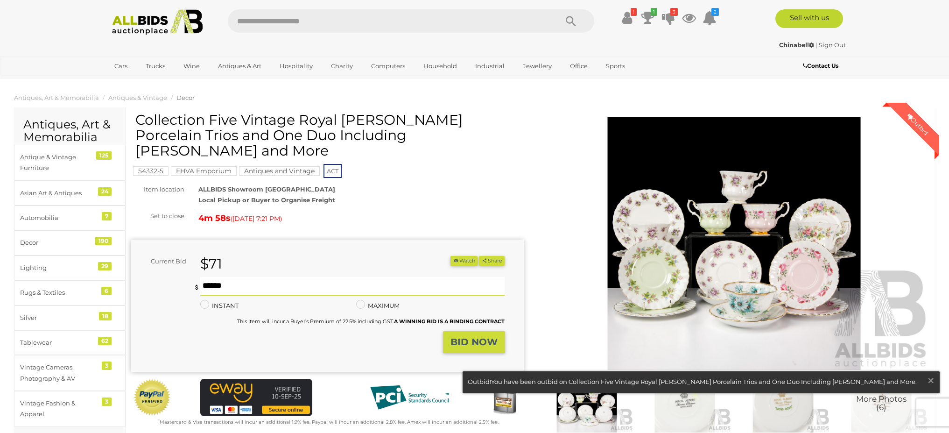
type input "**"
click at [463, 336] on strong "BID NOW" at bounding box center [473, 341] width 47 height 11
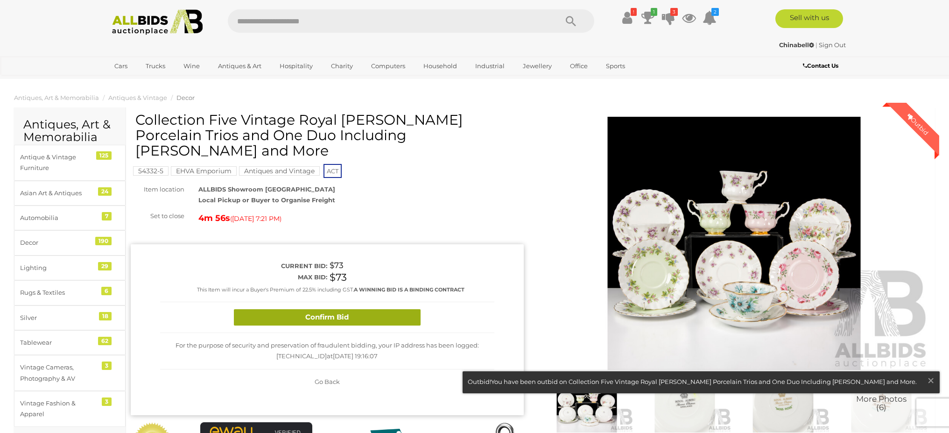
click at [378, 309] on button "Confirm Bid" at bounding box center [327, 317] width 187 height 16
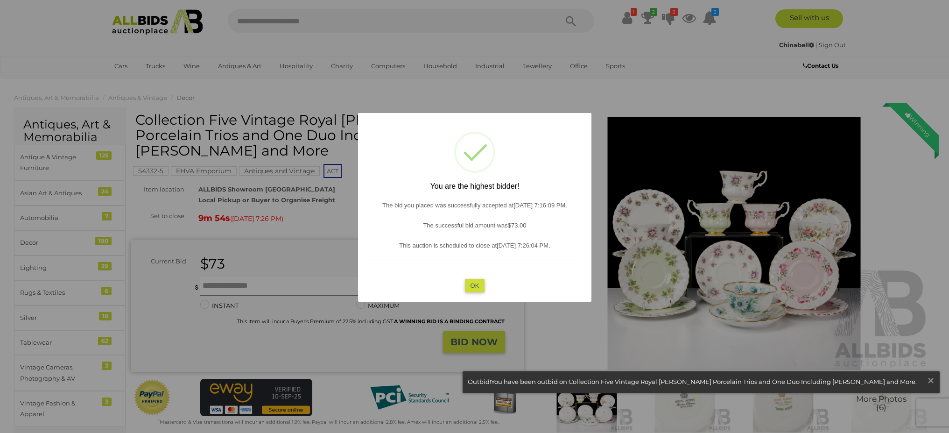
click at [475, 286] on button "OK" at bounding box center [474, 285] width 20 height 14
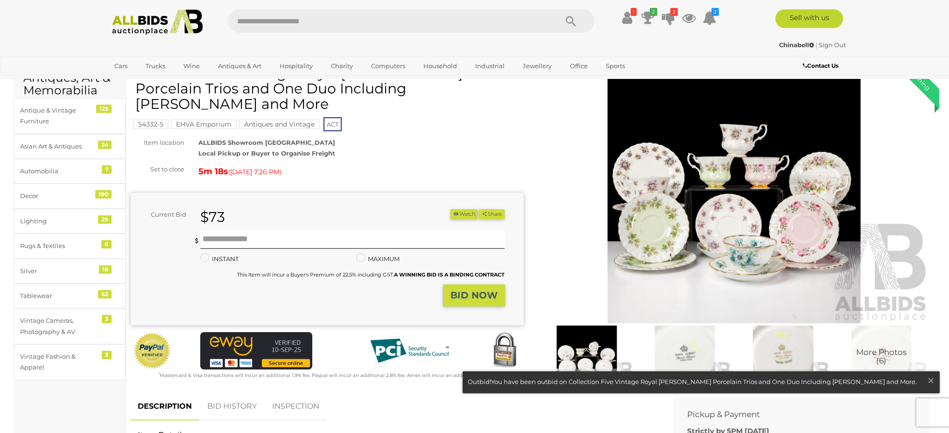
scroll to position [46, 0]
click at [930, 379] on span "×" at bounding box center [930, 380] width 8 height 18
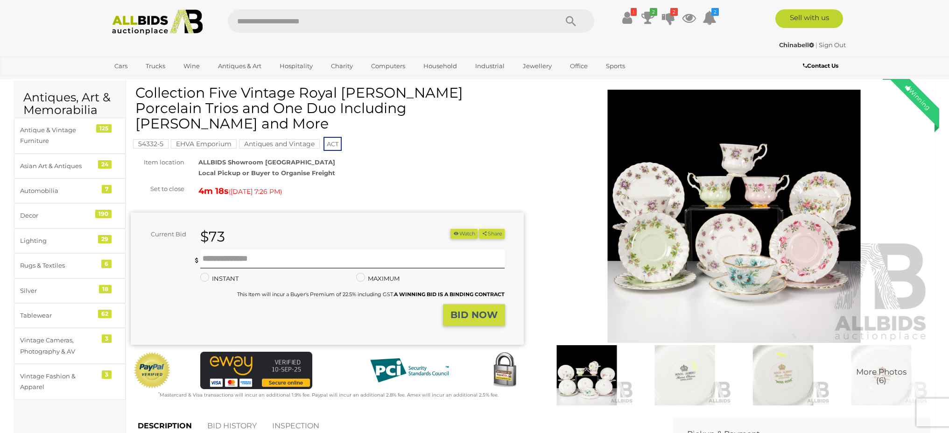
scroll to position [28, 0]
click at [646, 19] on icon at bounding box center [647, 17] width 13 height 17
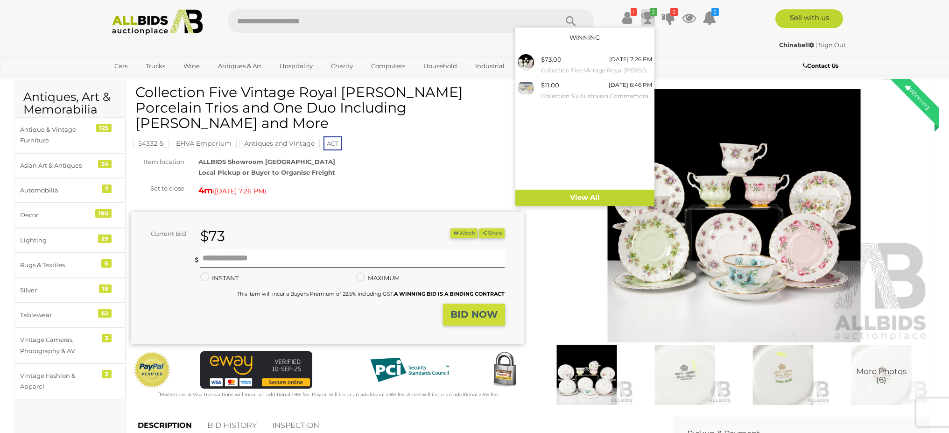
click at [701, 60] on ul "Cars Closing on Weekdays View All Cars Auctions" at bounding box center [412, 66] width 608 height 16
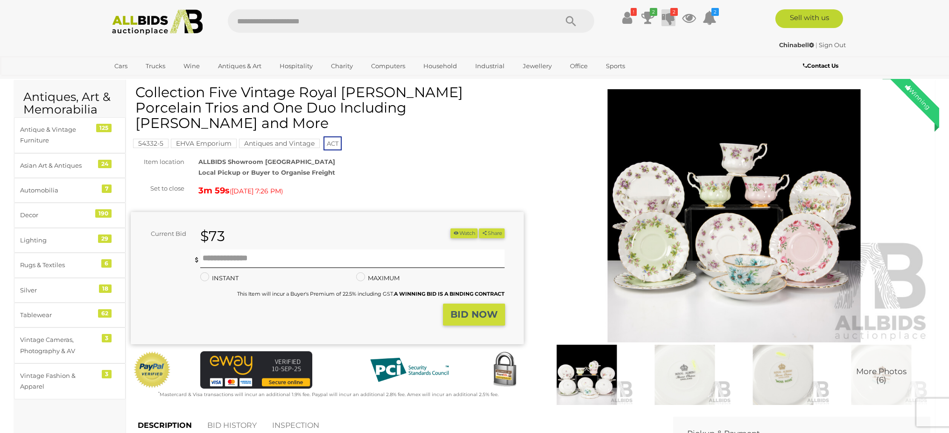
click at [670, 17] on icon at bounding box center [668, 17] width 13 height 17
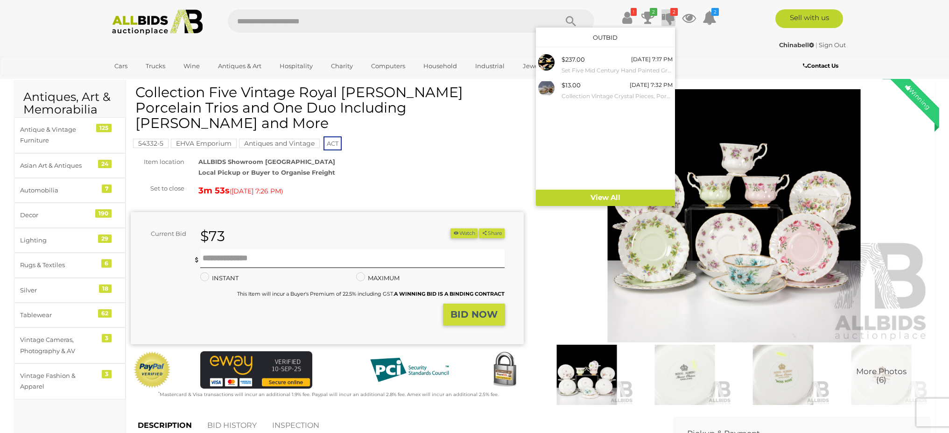
click at [744, 22] on div "Sell with us" at bounding box center [791, 18] width 127 height 19
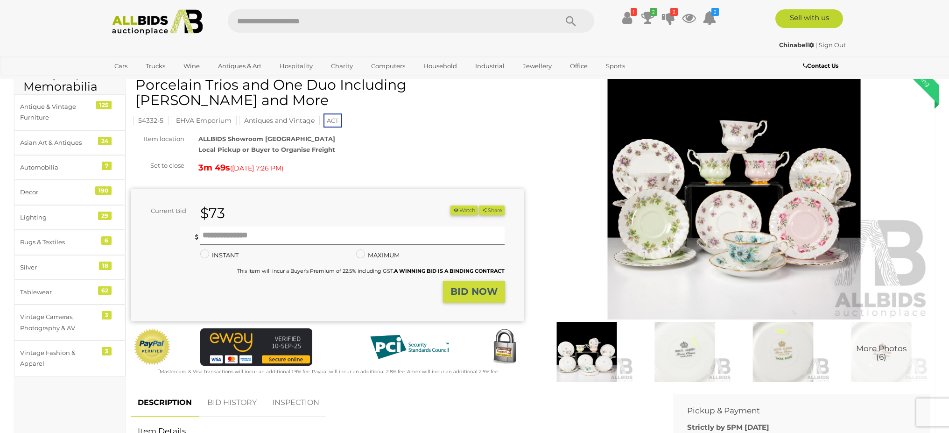
scroll to position [51, 0]
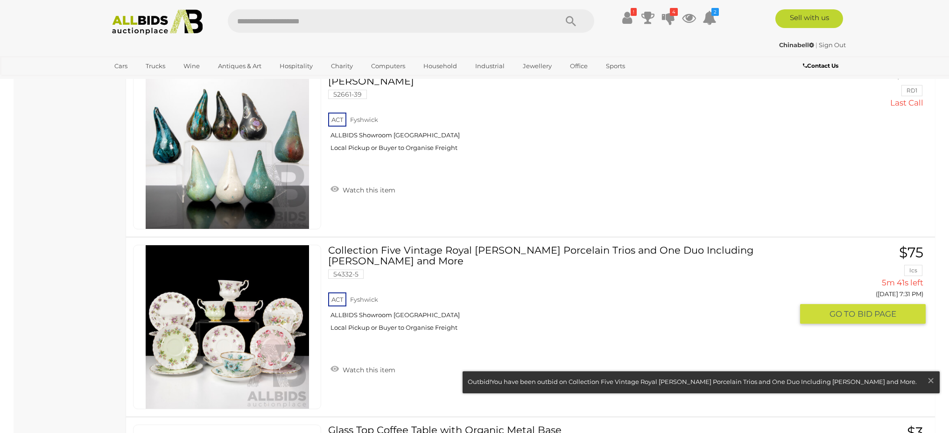
scroll to position [1106, 0]
click at [818, 310] on button "GO TO BID PAGE" at bounding box center [863, 314] width 126 height 20
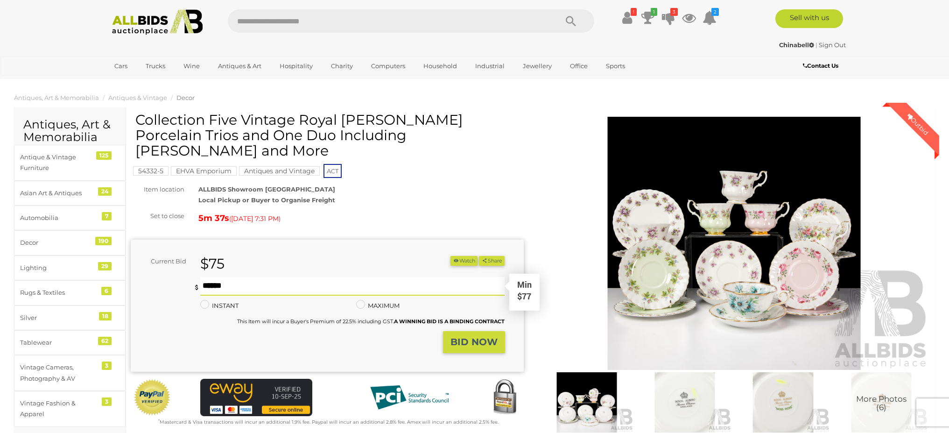
click at [226, 277] on input "text" at bounding box center [352, 286] width 305 height 19
type input "**"
click at [461, 336] on strong "BID NOW" at bounding box center [473, 341] width 47 height 11
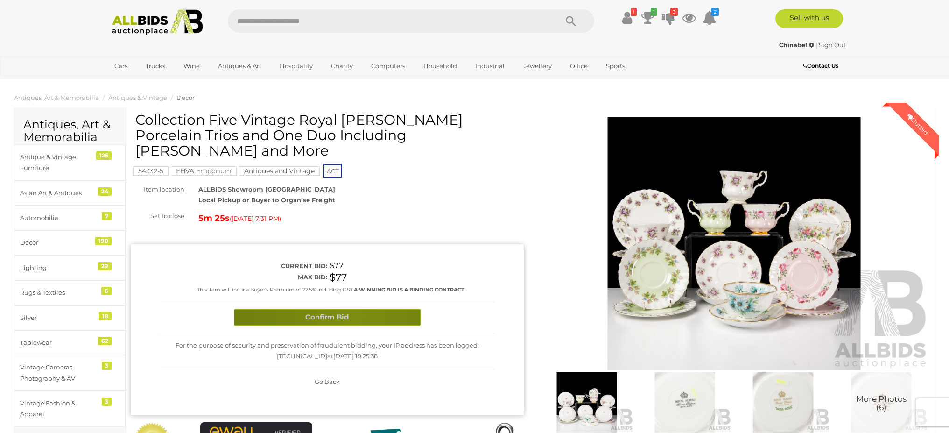
click at [350, 309] on button "Confirm Bid" at bounding box center [327, 317] width 187 height 16
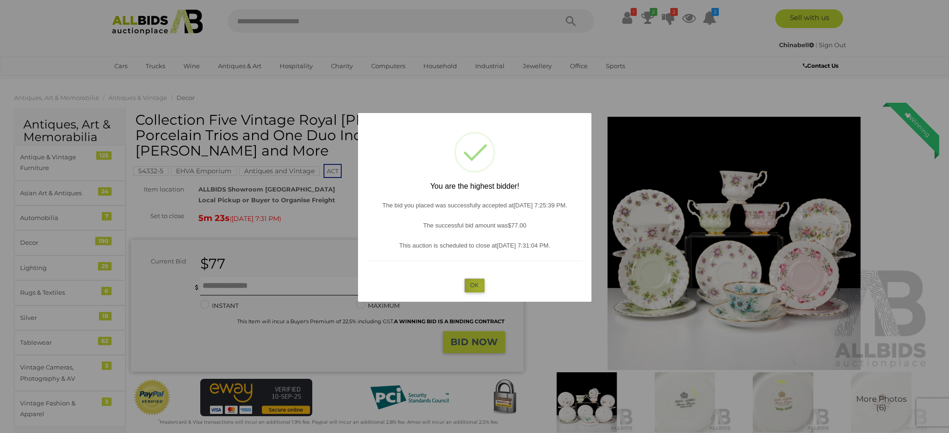
click at [478, 286] on button "OK" at bounding box center [474, 285] width 20 height 14
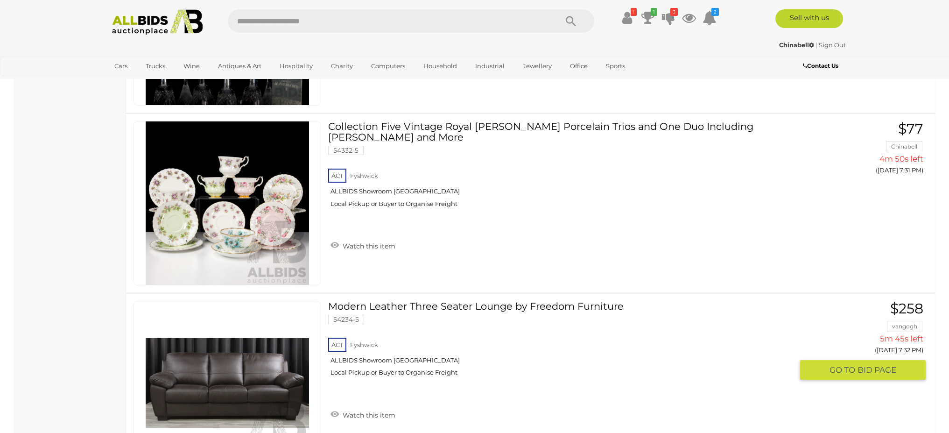
scroll to position [2845, 0]
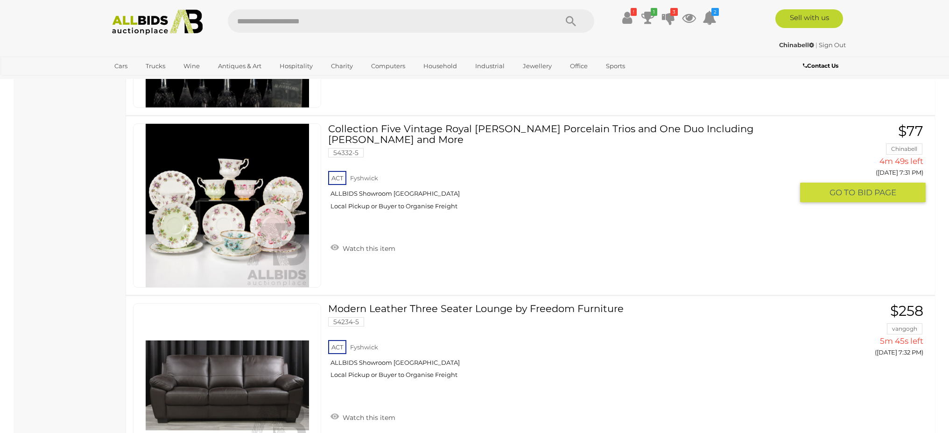
click at [861, 195] on span "BID PAGE" at bounding box center [876, 192] width 39 height 11
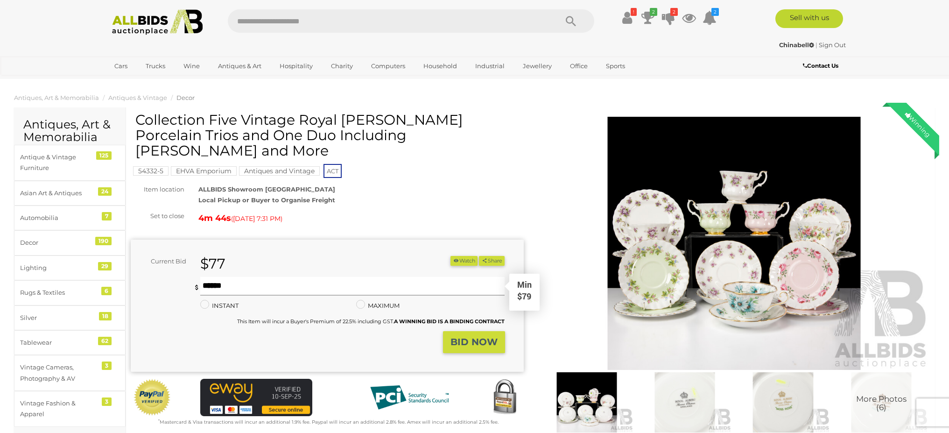
click at [239, 277] on input "text" at bounding box center [352, 286] width 305 height 19
type input "**"
click at [456, 336] on strong "BID NOW" at bounding box center [473, 341] width 47 height 11
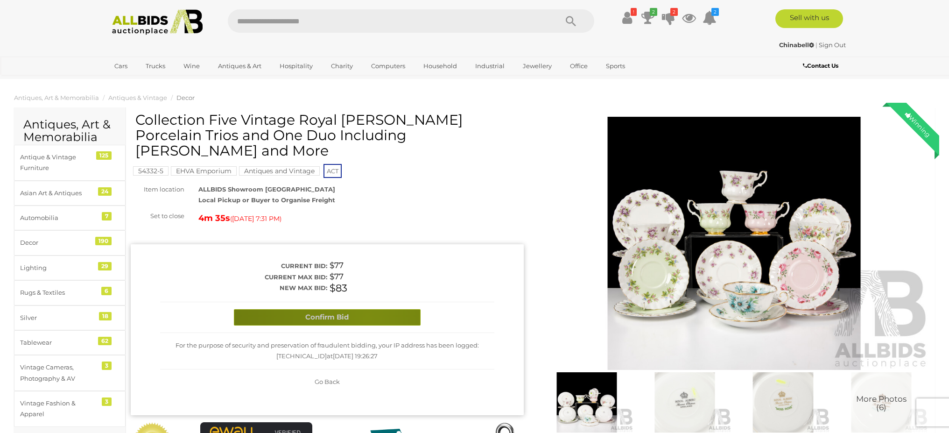
click at [367, 309] on button "Confirm Bid" at bounding box center [327, 317] width 187 height 16
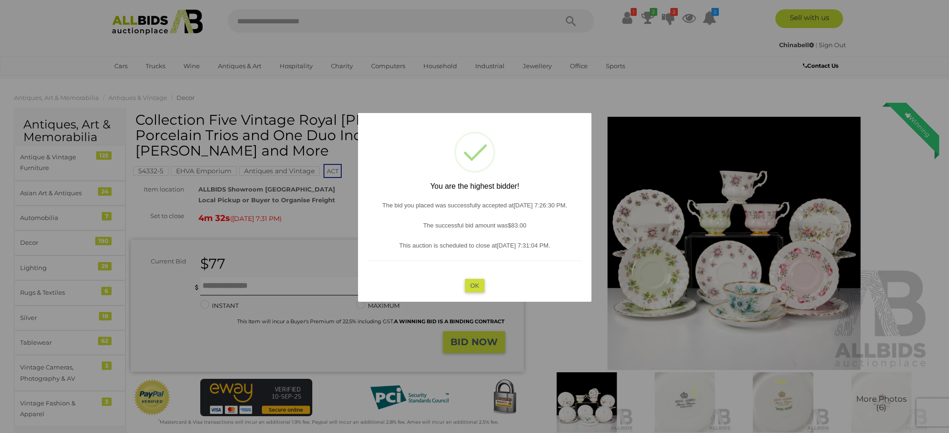
click at [475, 286] on button "OK" at bounding box center [474, 285] width 20 height 14
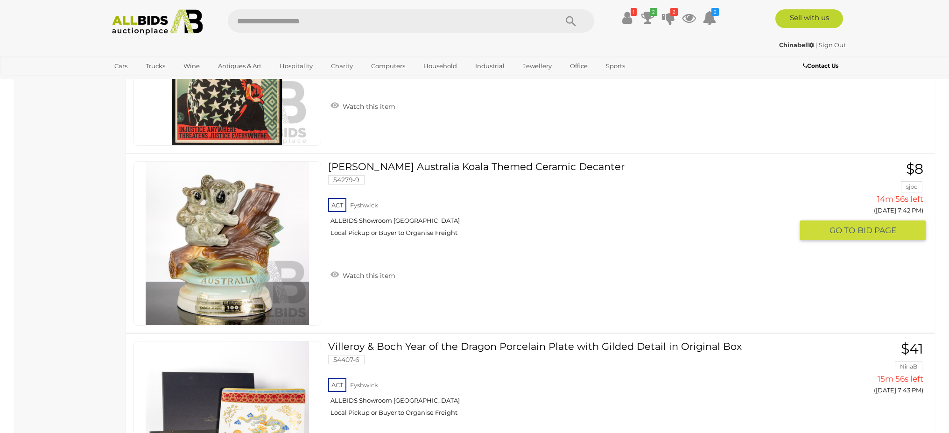
scroll to position [5514, 0]
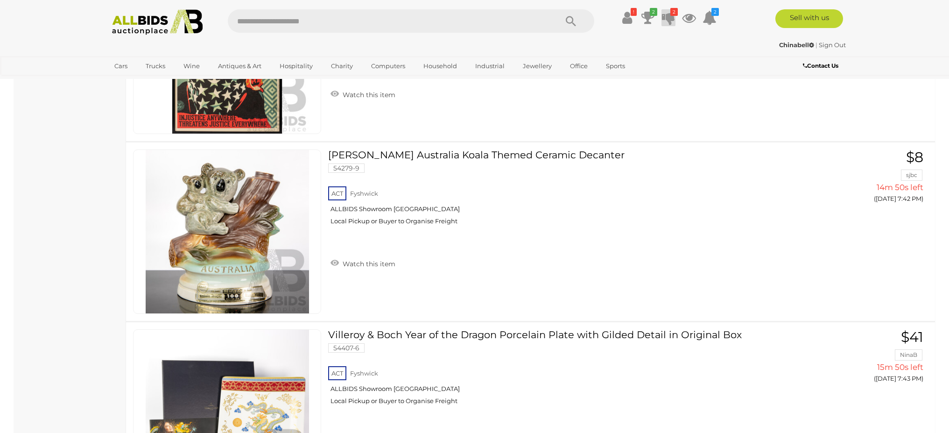
click at [667, 17] on icon at bounding box center [668, 17] width 13 height 17
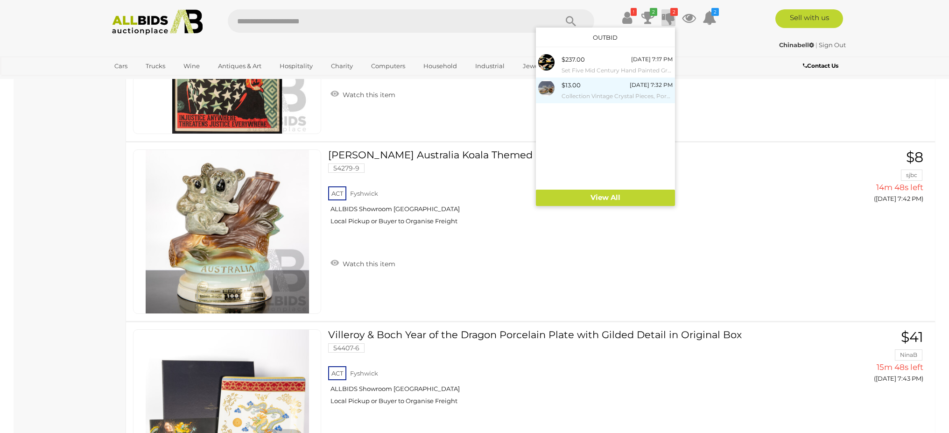
click at [584, 93] on small "Collection Vintage Crystal Pieces, Porcelain Trios and Fruit Themed Plate with …" at bounding box center [616, 96] width 111 height 10
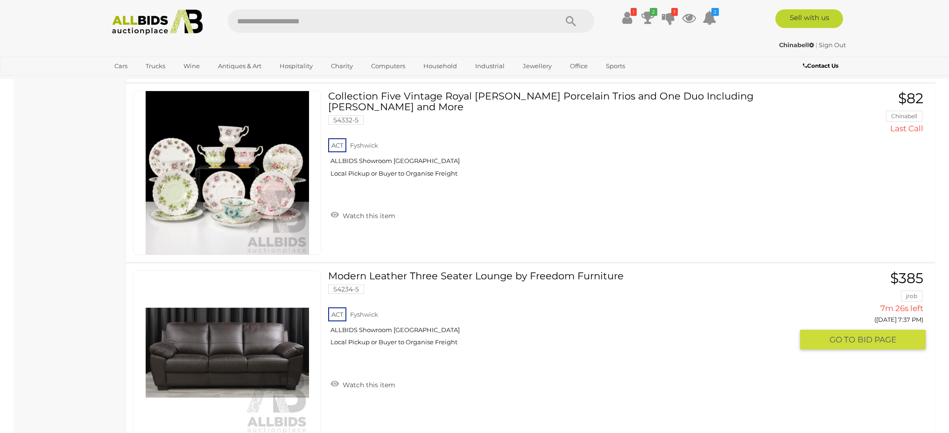
scroll to position [1581, 0]
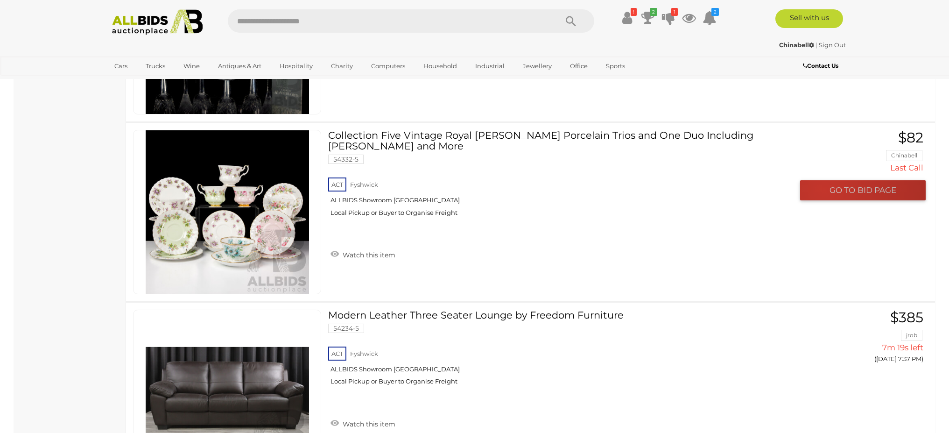
click at [824, 190] on button "GO TO BID PAGE" at bounding box center [863, 190] width 126 height 20
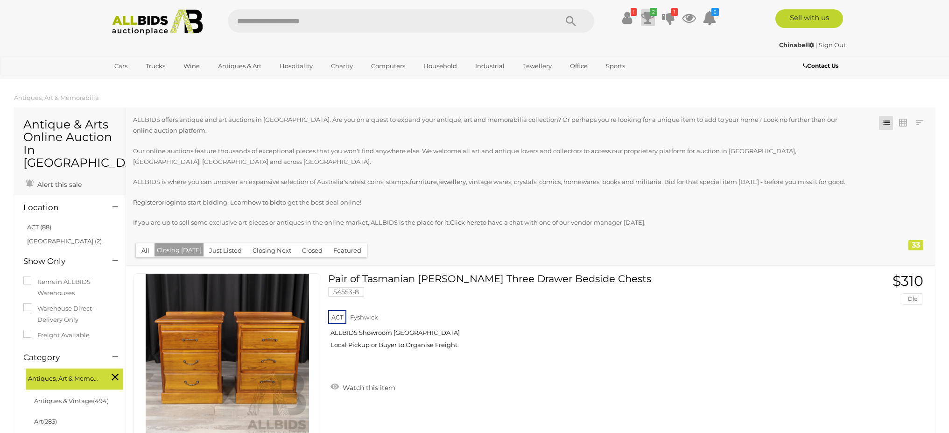
click at [647, 16] on icon at bounding box center [647, 17] width 13 height 17
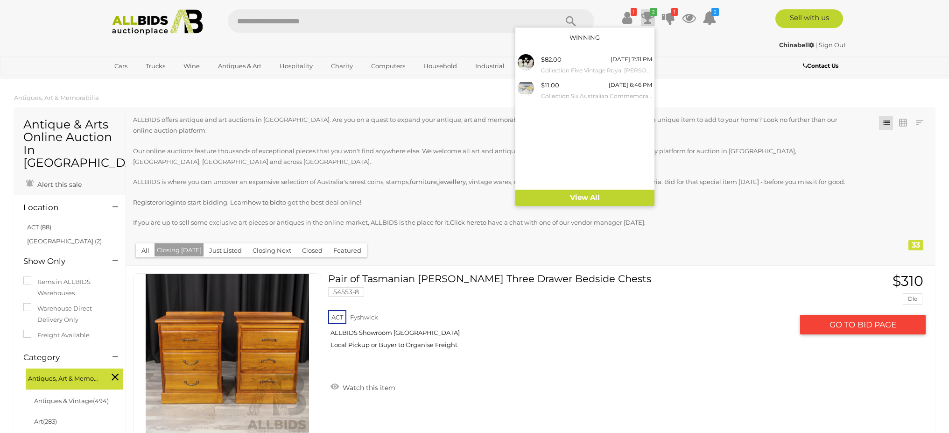
click at [687, 273] on link "Pair of Tasmanian Blackwood Three Drawer Bedside Chests 54553-8 ACT Fyshwick" at bounding box center [564, 314] width 458 height 83
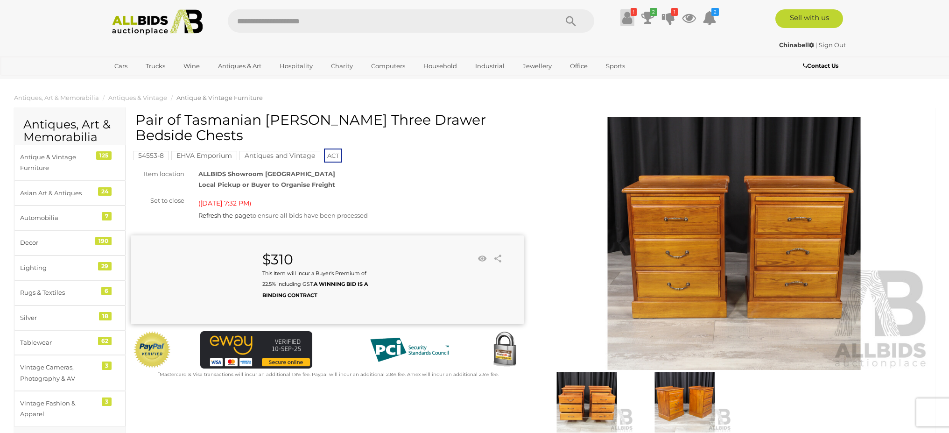
click at [625, 17] on icon at bounding box center [627, 17] width 10 height 17
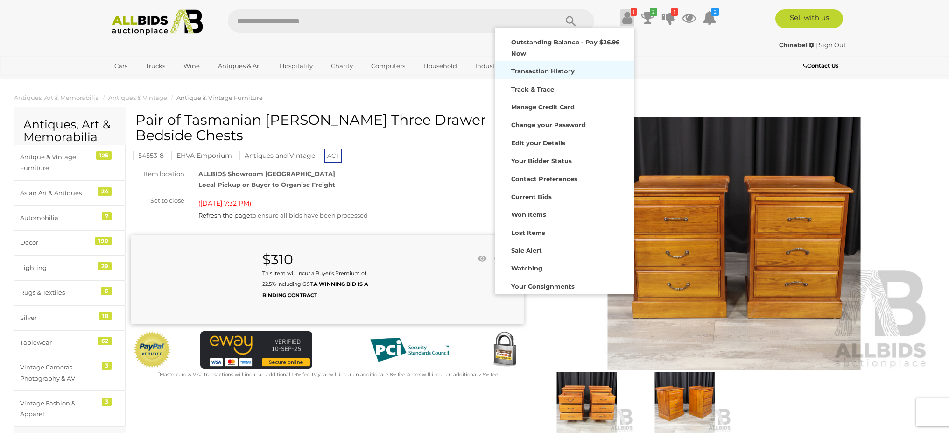
click at [569, 70] on strong "Transaction History" at bounding box center [542, 70] width 63 height 7
